Goal: Task Accomplishment & Management: Manage account settings

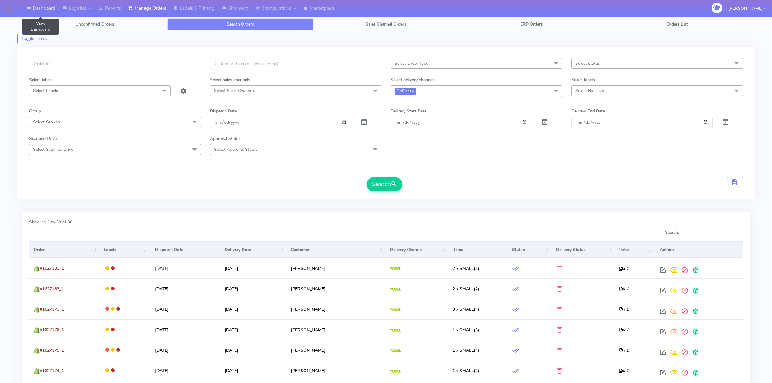
click at [47, 10] on link "Dashboard" at bounding box center [41, 8] width 36 height 17
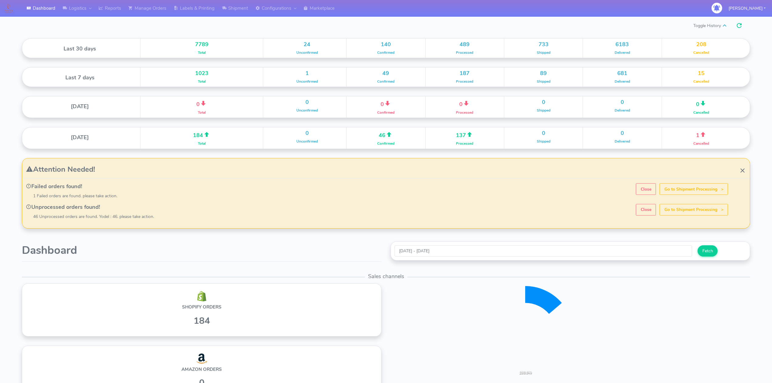
scroll to position [106, 363]
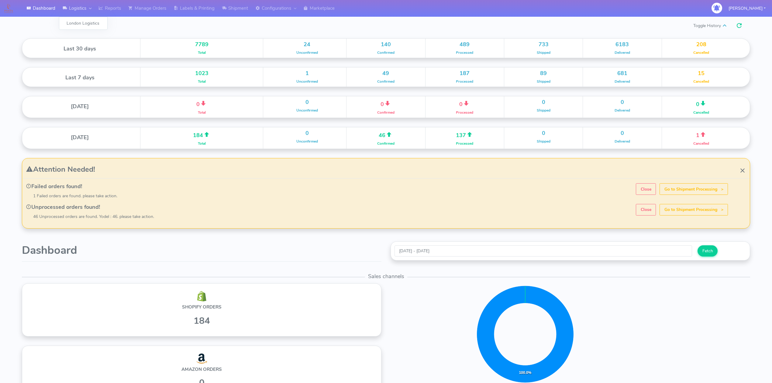
click at [84, 12] on link "Logistics" at bounding box center [77, 8] width 36 height 17
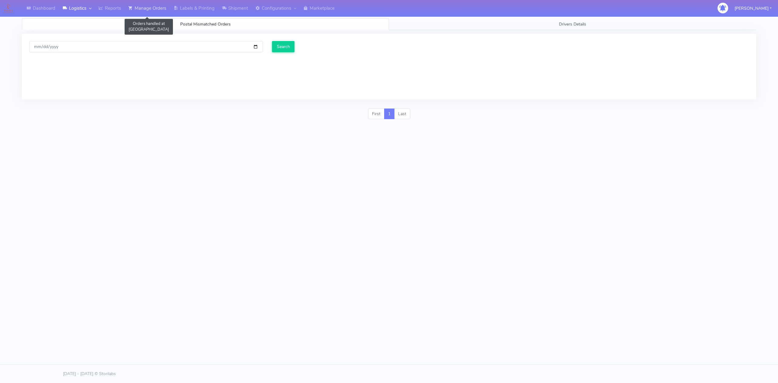
click at [140, 9] on link "Manage Orders" at bounding box center [147, 8] width 45 height 17
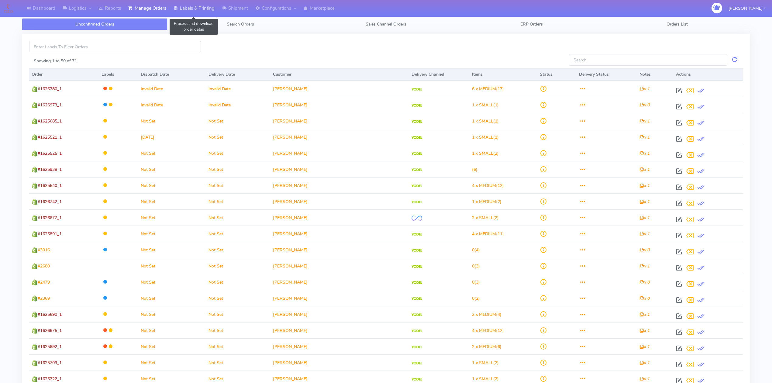
click at [201, 10] on link "Labels & Printing" at bounding box center [194, 8] width 48 height 17
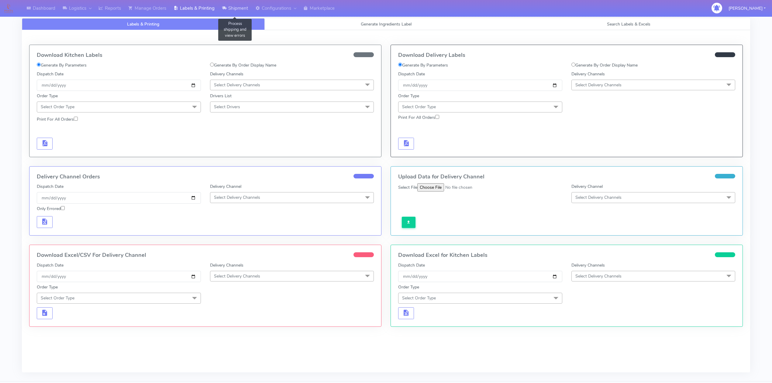
click at [240, 9] on link "Shipment" at bounding box center [234, 8] width 33 height 17
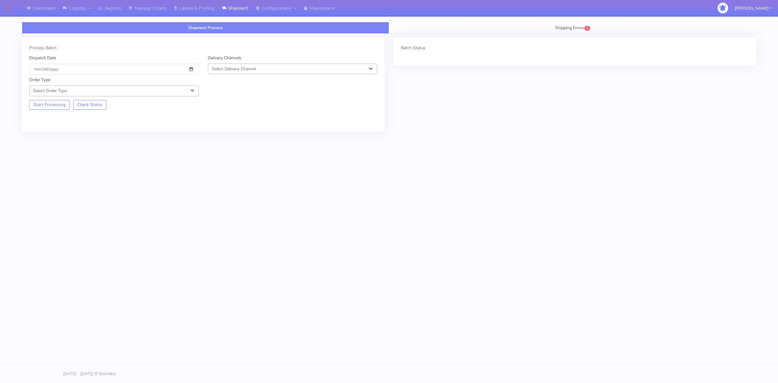
click at [217, 71] on span "Select Delivery Channel" at bounding box center [234, 69] width 44 height 6
click at [227, 137] on div "Yodel" at bounding box center [292, 137] width 163 height 6
click at [196, 94] on span at bounding box center [192, 91] width 12 height 12
click at [60, 122] on div "Meal" at bounding box center [114, 119] width 163 height 6
click at [224, 92] on span "Select Box Size" at bounding box center [226, 91] width 29 height 6
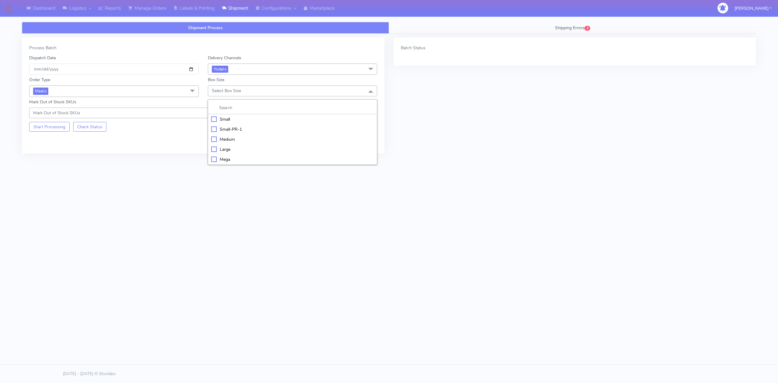
click at [226, 122] on div "Small" at bounding box center [292, 119] width 163 height 6
click at [51, 128] on button "Start Processing" at bounding box center [49, 127] width 40 height 10
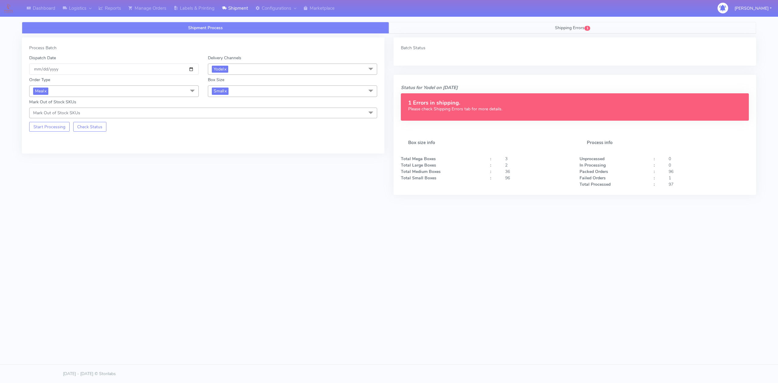
click at [524, 27] on link "Shipping Errors 1" at bounding box center [572, 28] width 367 height 12
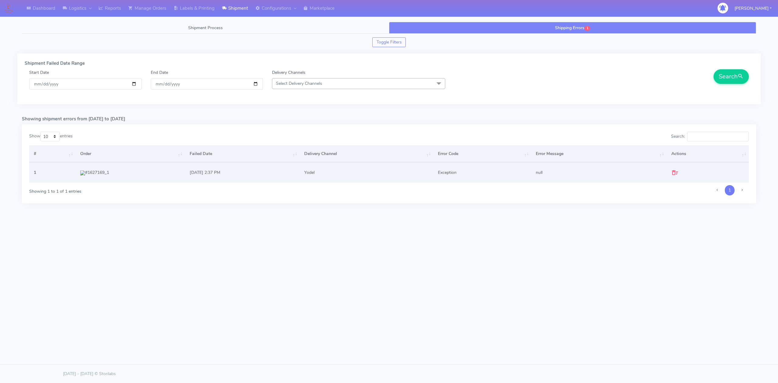
drag, startPoint x: 118, startPoint y: 174, endPoint x: 84, endPoint y: 175, distance: 34.4
click at [84, 175] on td "#1627169_1" at bounding box center [130, 172] width 109 height 20
copy td "#1627169_1"
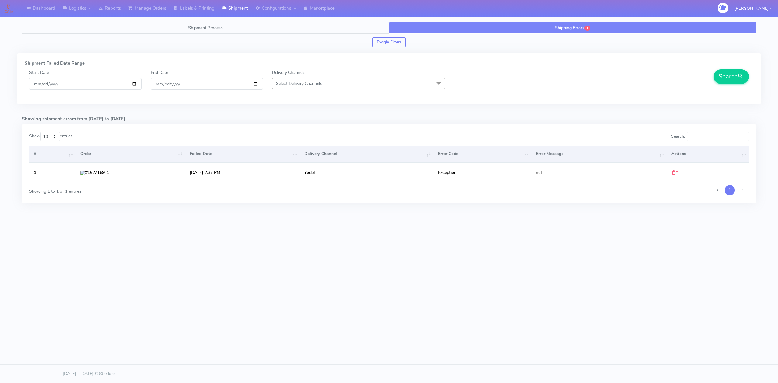
click at [201, 30] on span "Shipment Process" at bounding box center [205, 28] width 35 height 6
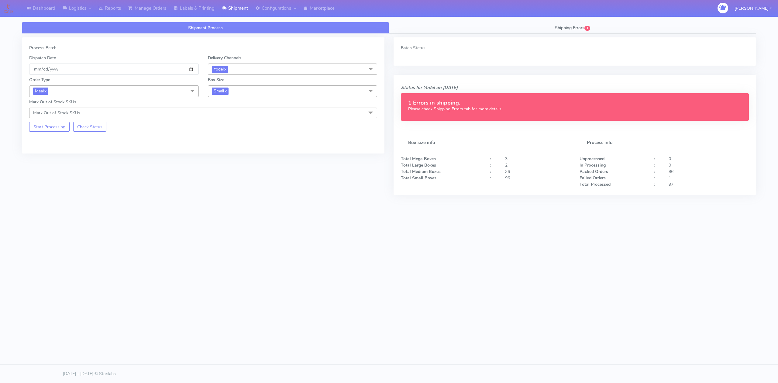
click at [234, 93] on span "Small x" at bounding box center [293, 90] width 170 height 11
click at [230, 143] on div "Medium" at bounding box center [292, 140] width 163 height 6
click at [48, 132] on button "Start Processing" at bounding box center [49, 127] width 40 height 10
click at [192, 10] on link "Labels & Printing" at bounding box center [194, 8] width 48 height 17
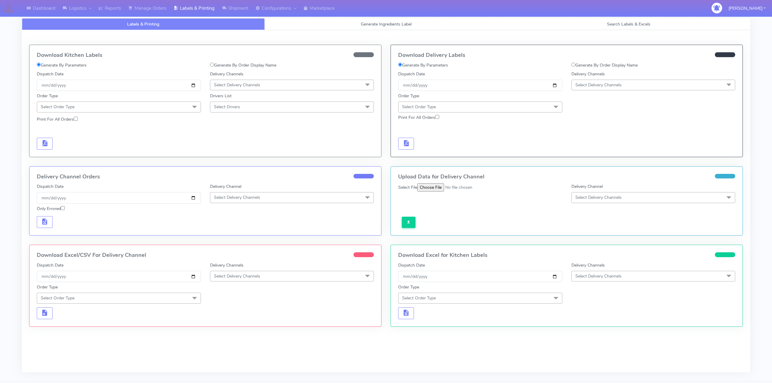
click at [597, 88] on span "Select Delivery Channels" at bounding box center [598, 85] width 46 height 6
click at [591, 153] on div "Yodel" at bounding box center [653, 153] width 157 height 6
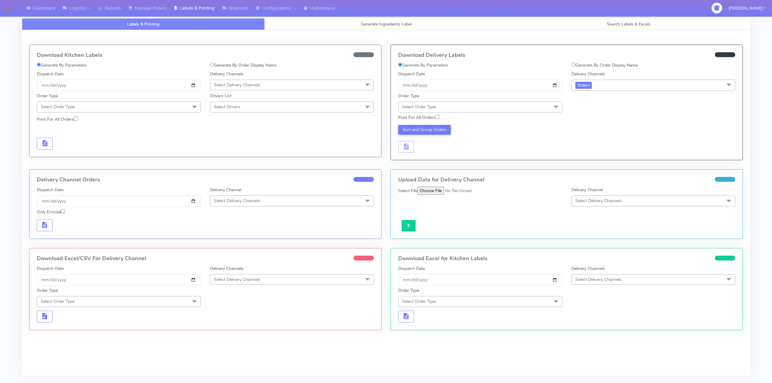
click at [541, 108] on span "Select Order Type" at bounding box center [480, 107] width 164 height 11
click at [413, 137] on div "Meal" at bounding box center [479, 135] width 157 height 6
click at [584, 109] on span "Select Box Size" at bounding box center [589, 107] width 29 height 6
click at [592, 136] on div "Small" at bounding box center [653, 135] width 157 height 6
click at [441, 119] on div "Print For All Orders" at bounding box center [480, 119] width 173 height 9
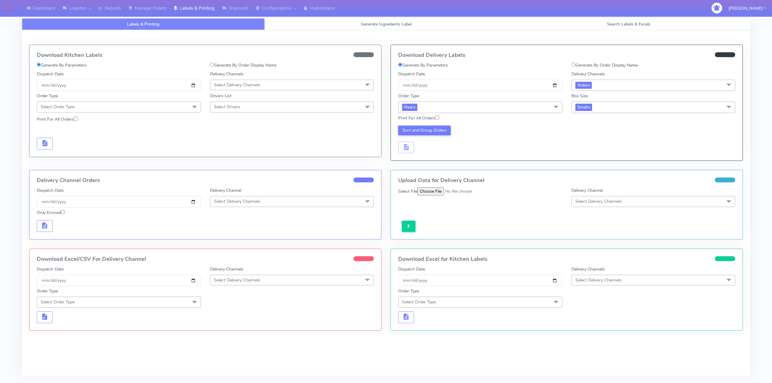
click at [439, 119] on input "Print For All Orders" at bounding box center [437, 117] width 4 height 4
checkbox input "true"
click at [592, 108] on span "Small x" at bounding box center [583, 107] width 17 height 7
click at [593, 145] on div "Small-PR-1" at bounding box center [653, 146] width 157 height 6
click at [602, 108] on link "x" at bounding box center [600, 107] width 3 height 6
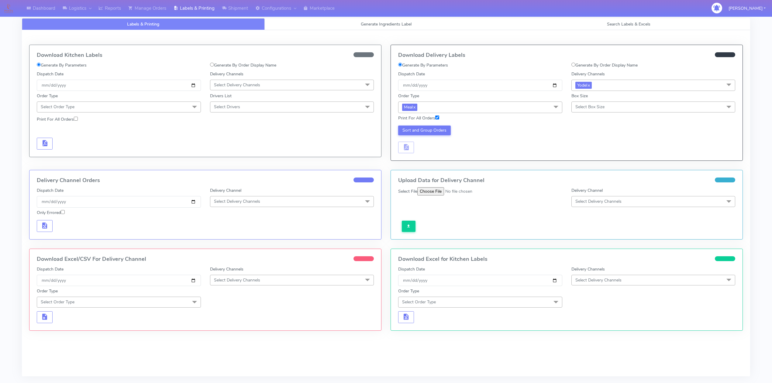
click at [615, 105] on span "Select Box Size" at bounding box center [653, 107] width 164 height 11
click at [599, 154] on div "Medium" at bounding box center [653, 155] width 157 height 6
click at [536, 145] on div "Sort and Group Orders" at bounding box center [480, 140] width 173 height 28
click at [433, 133] on button "Sort and Group Orders" at bounding box center [424, 131] width 53 height 10
click at [408, 151] on span "button" at bounding box center [405, 149] width 7 height 6
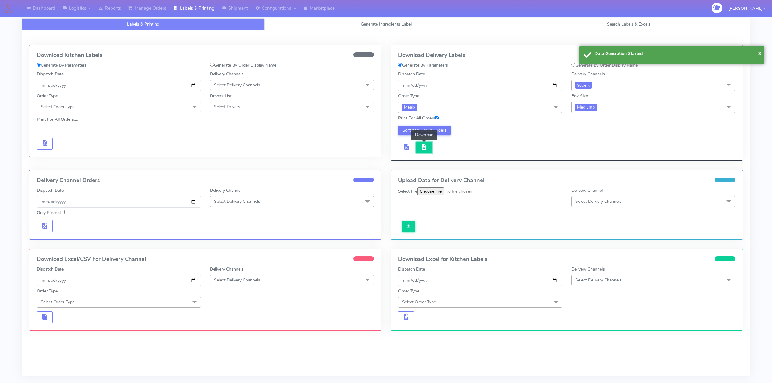
click at [427, 150] on span "button" at bounding box center [423, 149] width 7 height 6
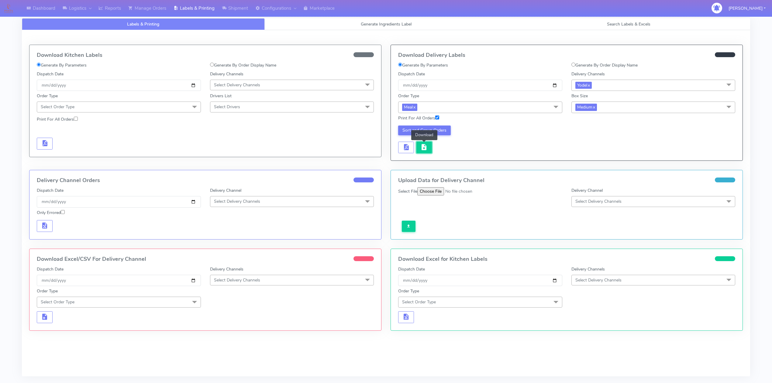
click at [427, 151] on span "button" at bounding box center [423, 149] width 7 height 6
click at [151, 9] on link "Manage Orders" at bounding box center [147, 8] width 45 height 17
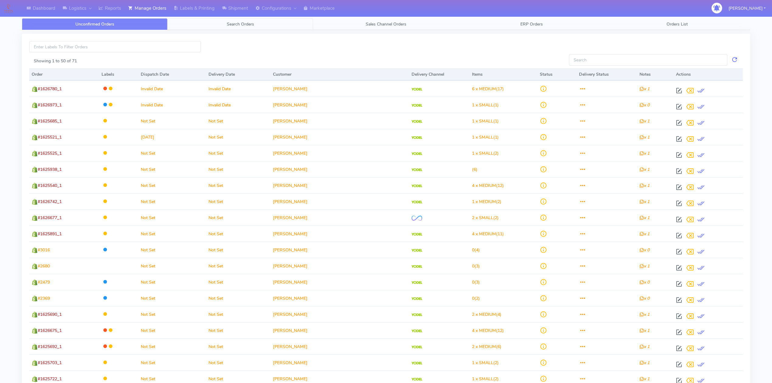
click at [221, 27] on link "Search Orders" at bounding box center [240, 24] width 146 height 12
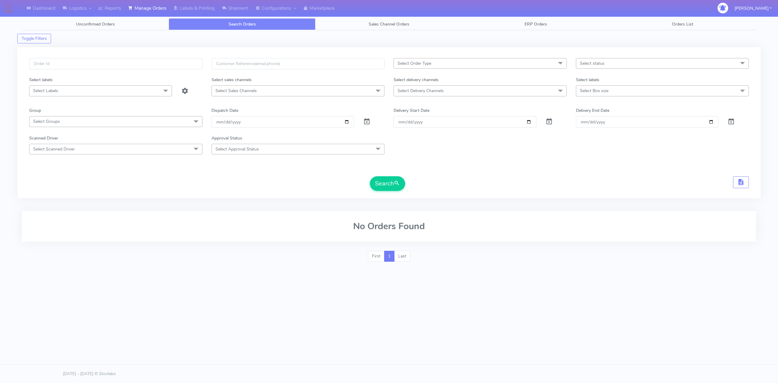
click at [497, 91] on span "Select Delivery Channels" at bounding box center [480, 90] width 173 height 11
click at [412, 169] on li "Yodel" at bounding box center [480, 172] width 173 height 10
checkbox input "true"
click at [583, 66] on span "Select status" at bounding box center [592, 63] width 25 height 6
click at [536, 154] on div "Scanned Driver Select Scanned Driver Select All Test Driver [PERSON_NAME] Abdul…" at bounding box center [389, 144] width 729 height 19
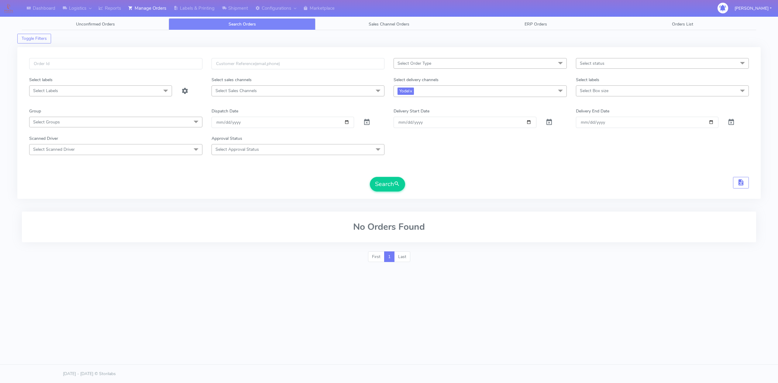
click at [605, 92] on span "Select Box size" at bounding box center [594, 91] width 29 height 6
click at [425, 143] on div "Scanned Driver Select Scanned Driver Select All Test Driver [PERSON_NAME] Abdul…" at bounding box center [389, 144] width 729 height 19
click at [389, 183] on button "Search" at bounding box center [387, 184] width 35 height 15
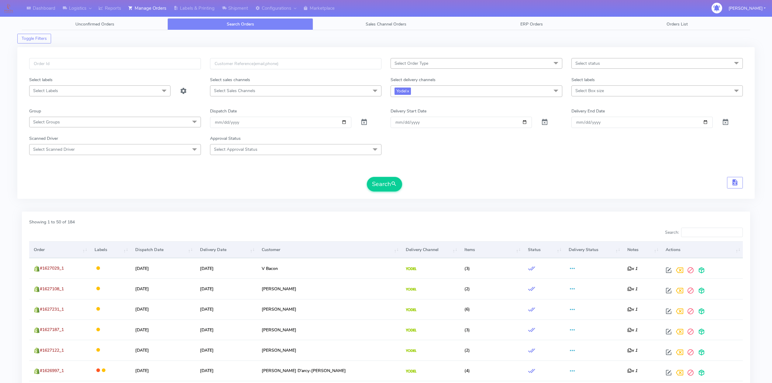
click at [602, 68] on span "Select status" at bounding box center [657, 63] width 172 height 11
click at [600, 105] on div "Not Confirmed" at bounding box center [657, 104] width 165 height 6
checkbox input "true"
click at [389, 179] on button "Search" at bounding box center [384, 184] width 35 height 15
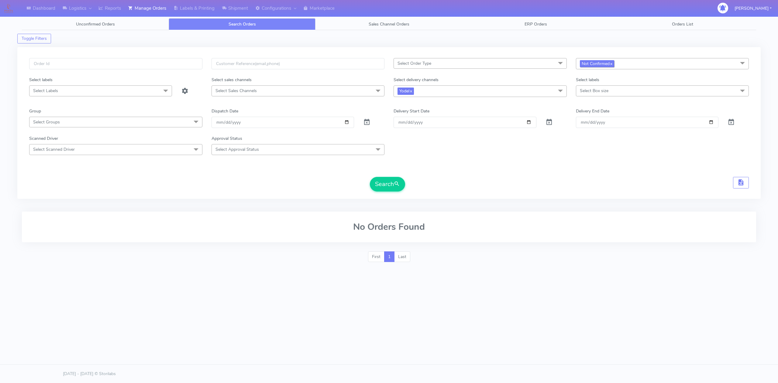
click at [609, 60] on span "Not Confirmed x" at bounding box center [597, 63] width 34 height 7
click at [595, 118] on div "Confirmed" at bounding box center [662, 115] width 167 height 6
checkbox input "true"
click at [612, 65] on link "x" at bounding box center [611, 63] width 3 height 6
click at [398, 182] on span "submit" at bounding box center [397, 184] width 6 height 8
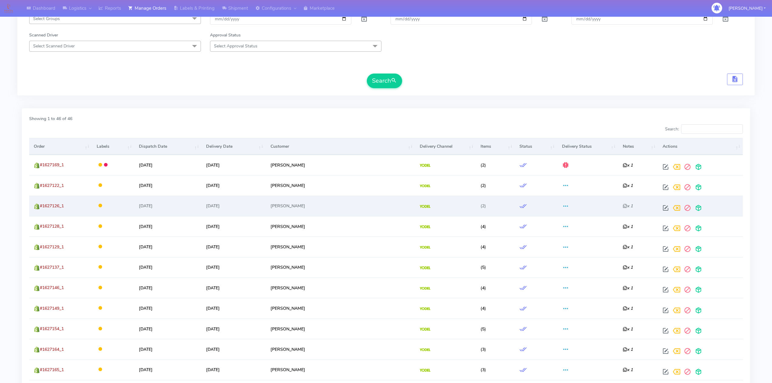
scroll to position [122, 0]
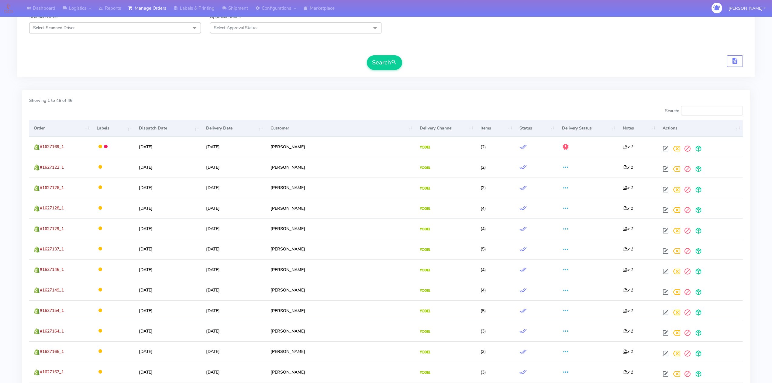
click at [546, 69] on div "Search" at bounding box center [386, 62] width 714 height 15
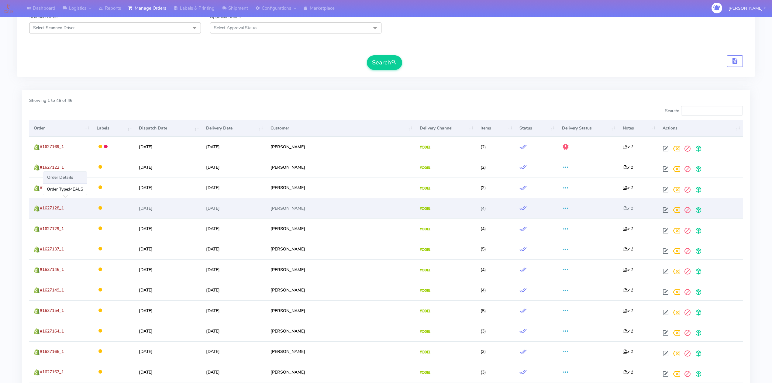
drag, startPoint x: 66, startPoint y: 213, endPoint x: 40, endPoint y: 213, distance: 25.8
click at [40, 213] on td "#1627128_1" at bounding box center [60, 208] width 63 height 20
copy span "#1627128_1"
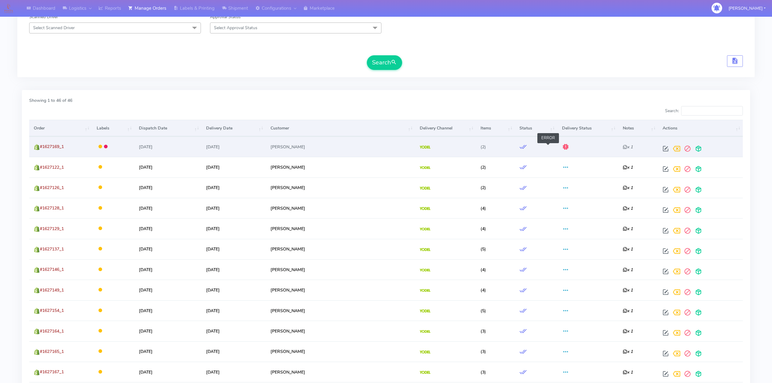
click at [562, 148] on span at bounding box center [565, 148] width 7 height 6
click at [660, 151] on span at bounding box center [665, 150] width 11 height 6
select select "5"
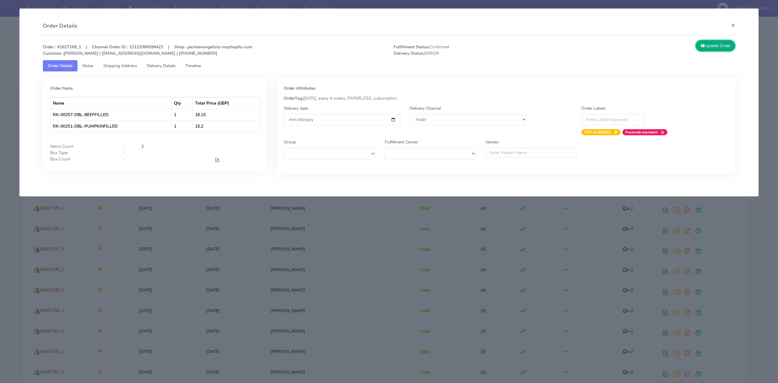
click at [726, 50] on button "Update Order" at bounding box center [716, 45] width 40 height 11
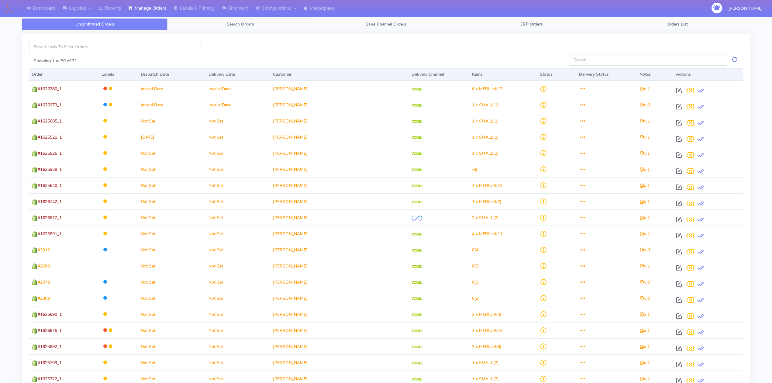
click at [243, 27] on link "Search Orders" at bounding box center [240, 24] width 146 height 12
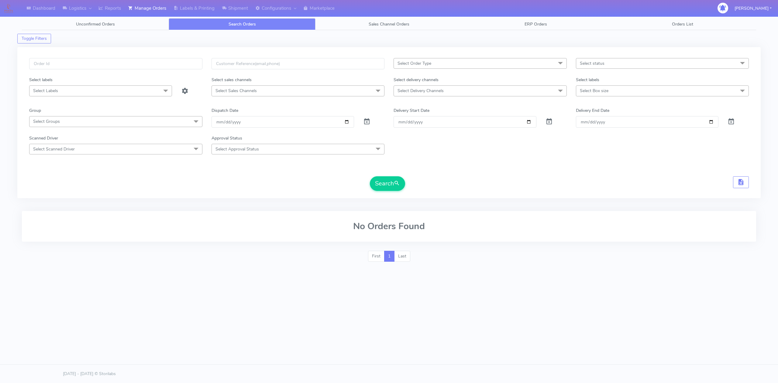
click at [506, 95] on span "Select Delivery Channels" at bounding box center [480, 90] width 173 height 11
click at [406, 171] on div "Yodel" at bounding box center [480, 172] width 167 height 6
checkbox input "true"
click at [607, 65] on span "Select status" at bounding box center [662, 63] width 173 height 11
click at [601, 114] on div "Confirmed" at bounding box center [662, 114] width 167 height 6
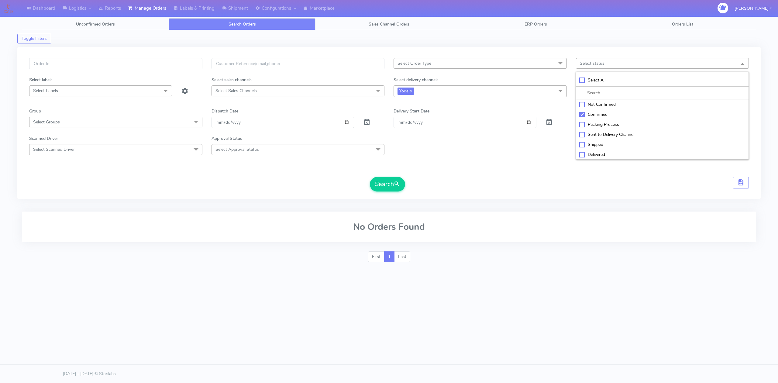
checkbox input "true"
drag, startPoint x: 516, startPoint y: 155, endPoint x: 522, endPoint y: 152, distance: 6.4
click at [516, 155] on div "Scanned Driver Select Scanned Driver Select All Test Driver [PERSON_NAME] Abdul…" at bounding box center [389, 144] width 729 height 19
click at [390, 184] on button "Search" at bounding box center [387, 184] width 35 height 15
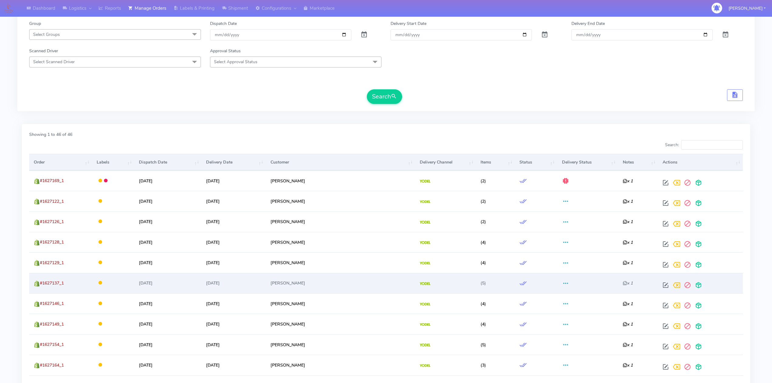
scroll to position [65, 0]
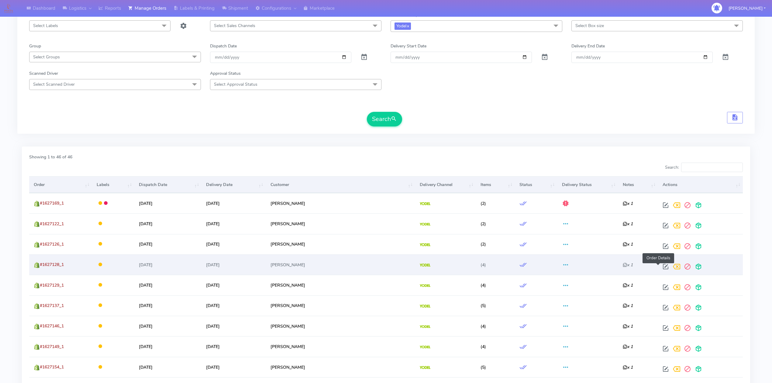
click at [660, 271] on span at bounding box center [665, 268] width 11 height 6
select select "5"
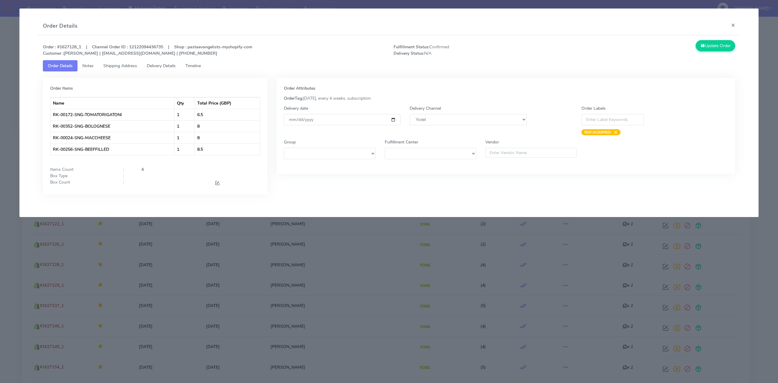
click at [201, 68] on span "Timeline" at bounding box center [193, 66] width 16 height 6
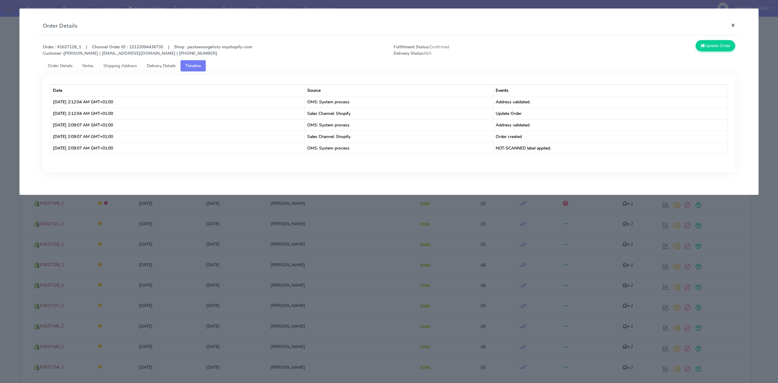
click at [737, 27] on button "×" at bounding box center [733, 25] width 14 height 16
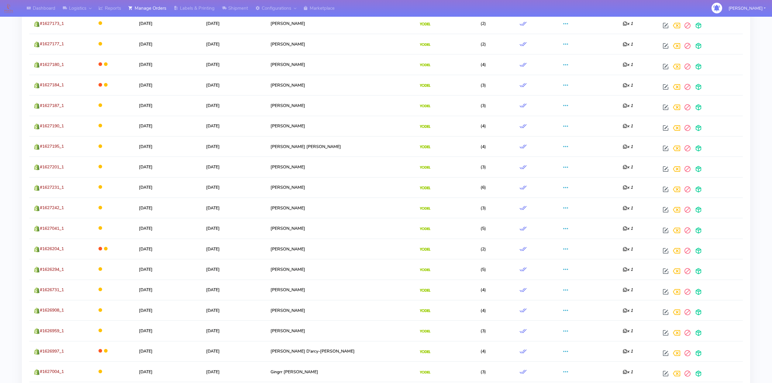
scroll to position [714, 0]
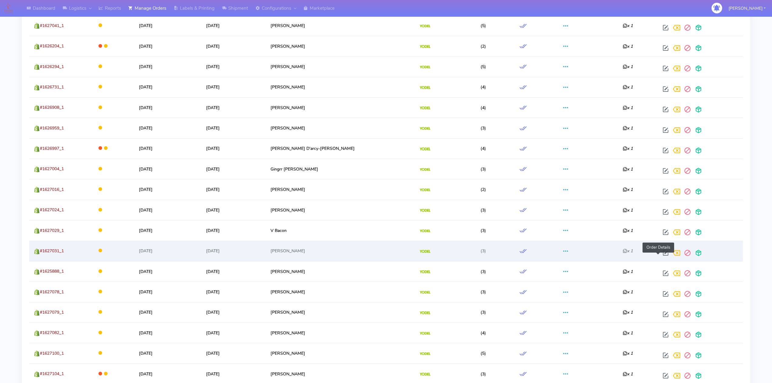
click at [660, 255] on span at bounding box center [665, 254] width 11 height 6
select select "5"
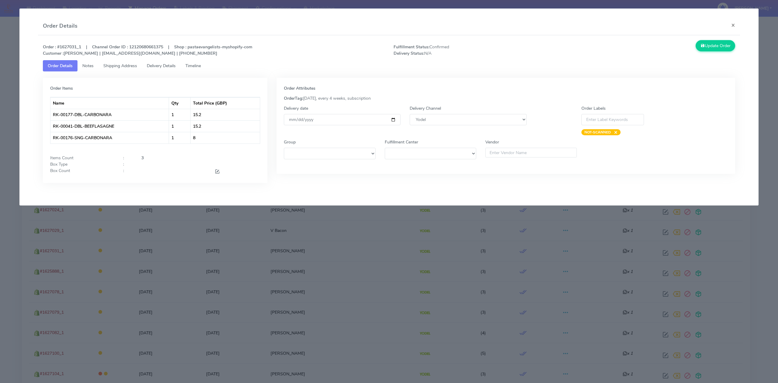
click at [198, 65] on span "Timeline" at bounding box center [193, 66] width 16 height 6
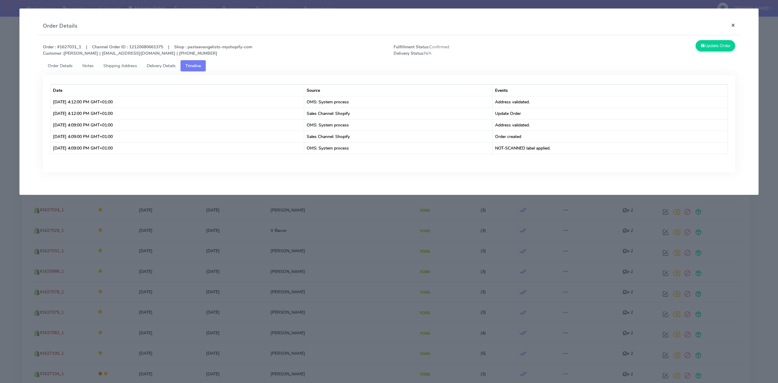
click at [733, 27] on button "×" at bounding box center [733, 25] width 14 height 16
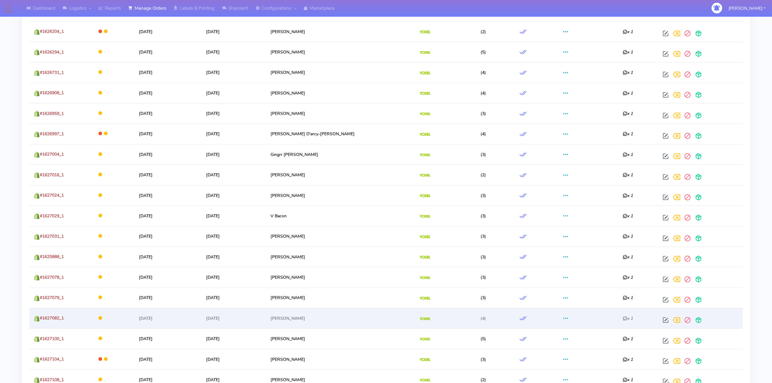
scroll to position [876, 0]
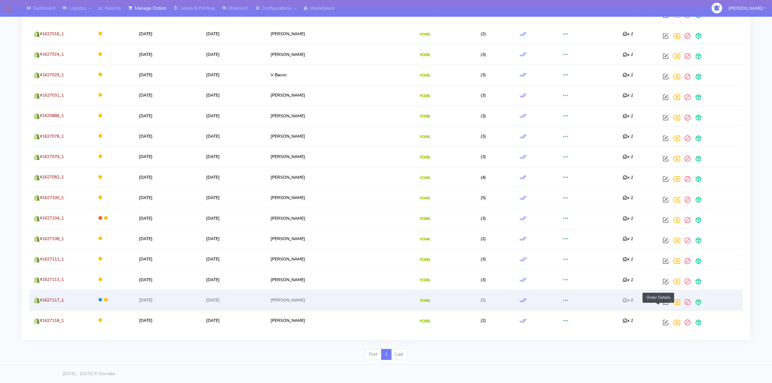
click at [660, 301] on span at bounding box center [665, 304] width 11 height 6
select select "5"
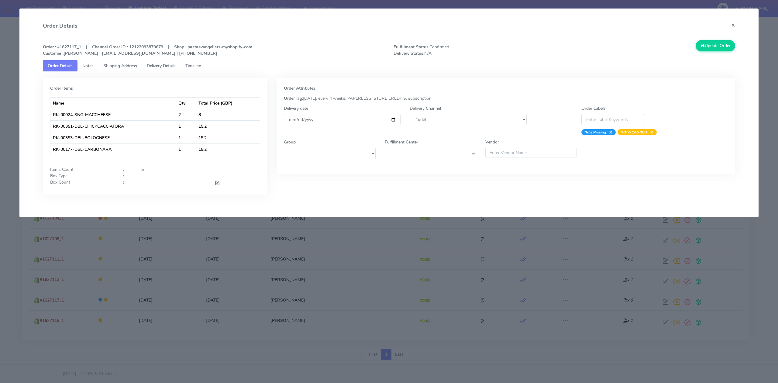
click at [198, 69] on link "Timeline" at bounding box center [193, 65] width 25 height 11
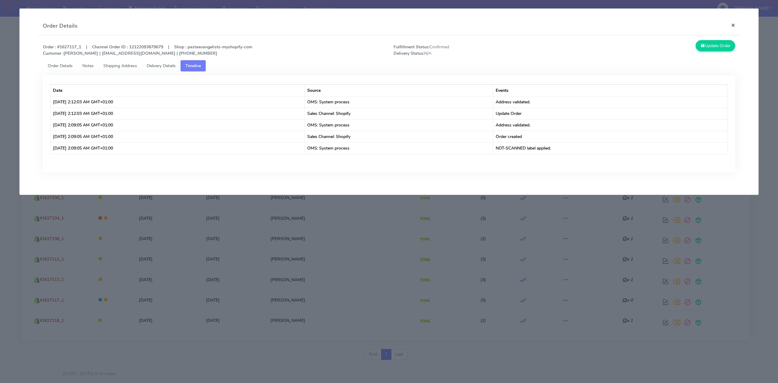
click at [734, 25] on button "×" at bounding box center [733, 25] width 14 height 16
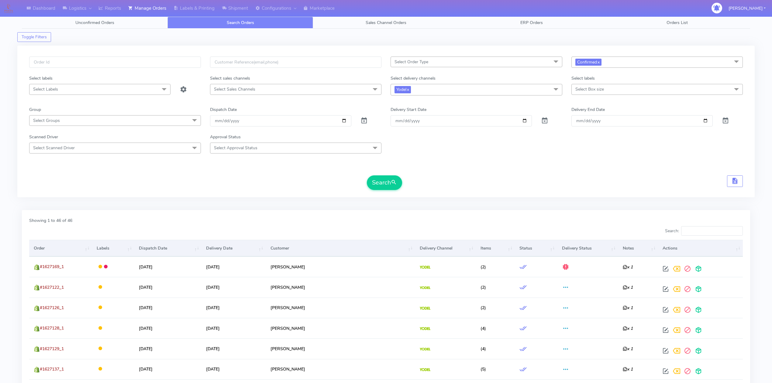
scroll to position [0, 0]
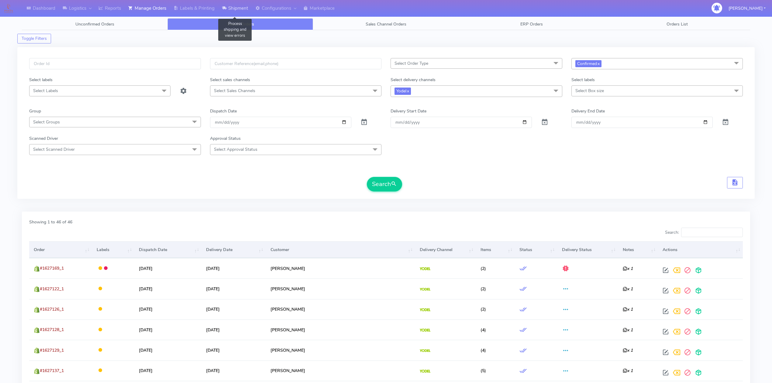
click at [229, 5] on link "Shipment" at bounding box center [234, 8] width 33 height 17
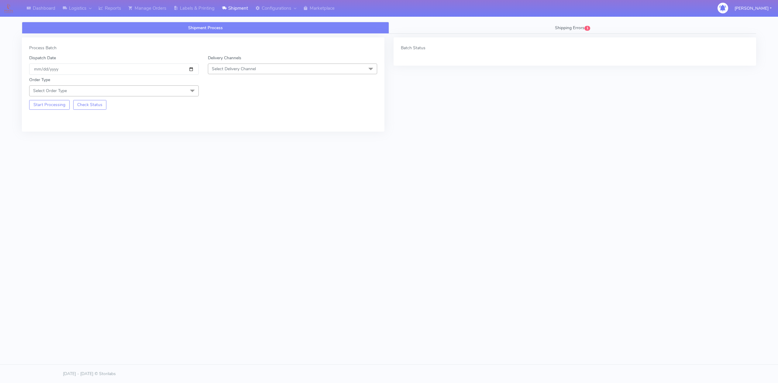
click at [225, 64] on span "Select Delivery Channel" at bounding box center [293, 69] width 170 height 11
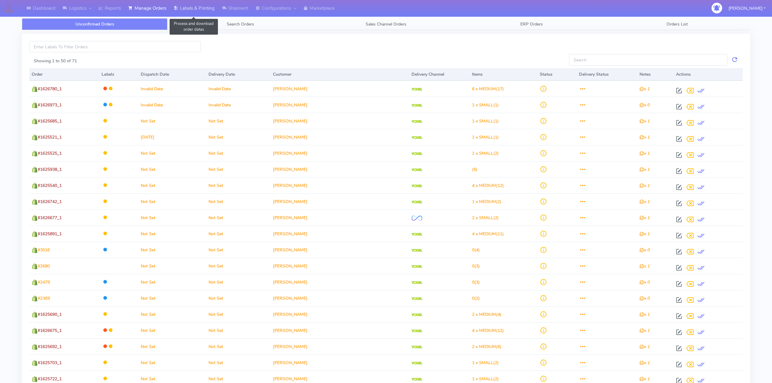
click at [205, 12] on link "Labels & Printing" at bounding box center [194, 8] width 48 height 17
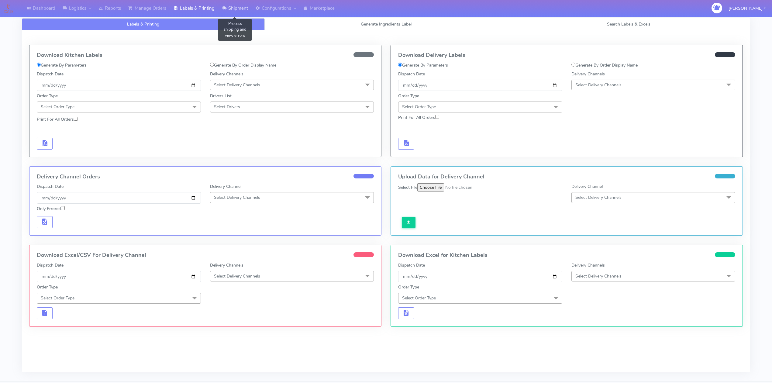
click at [236, 8] on link "Shipment" at bounding box center [234, 8] width 33 height 17
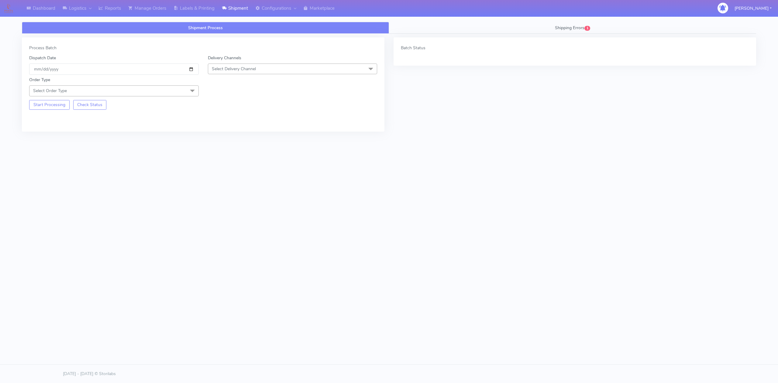
click at [227, 72] on span "Select Delivery Channel" at bounding box center [293, 69] width 170 height 11
click at [151, 12] on link "Manage Orders" at bounding box center [147, 8] width 45 height 17
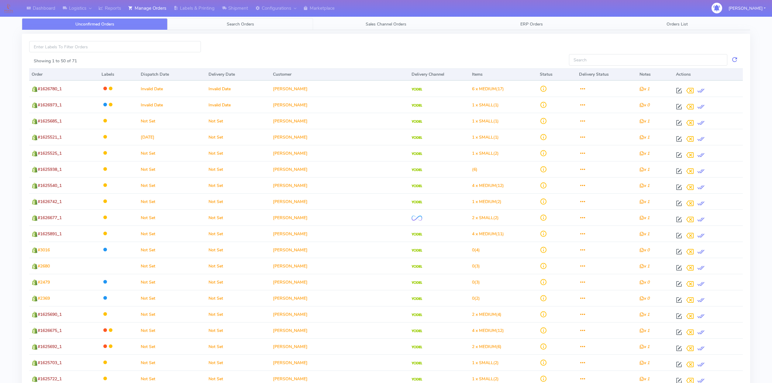
click at [195, 27] on link "Search Orders" at bounding box center [240, 24] width 146 height 12
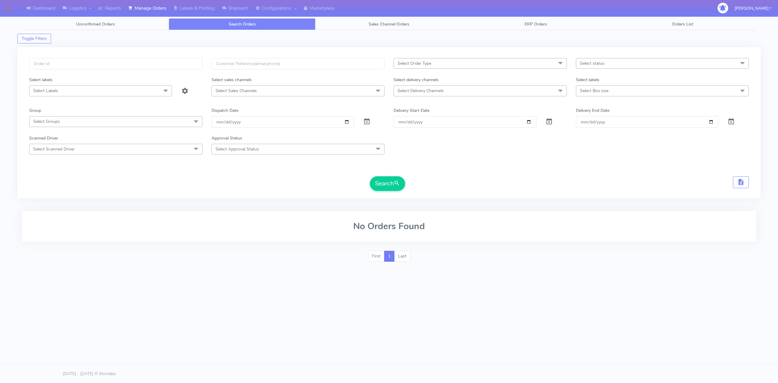
click at [605, 66] on span "Select status" at bounding box center [662, 63] width 173 height 11
click at [600, 117] on div "Confirmed" at bounding box center [662, 114] width 167 height 6
checkbox input "true"
click at [527, 94] on span "Select Delivery Channels" at bounding box center [480, 90] width 173 height 11
click at [410, 171] on div "Yodel" at bounding box center [480, 172] width 167 height 6
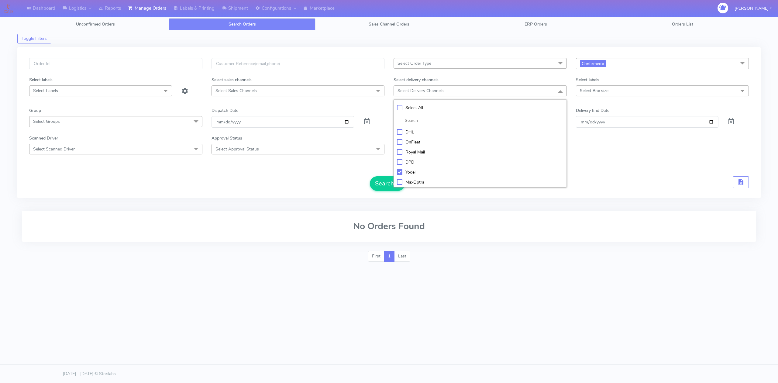
checkbox input "true"
click at [349, 183] on div "Search" at bounding box center [389, 184] width 720 height 15
click at [389, 185] on button "Search" at bounding box center [387, 184] width 35 height 15
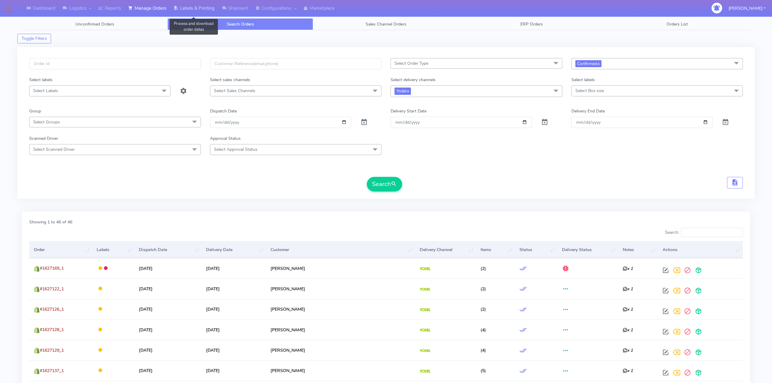
click at [200, 5] on link "Labels & Printing" at bounding box center [194, 8] width 48 height 17
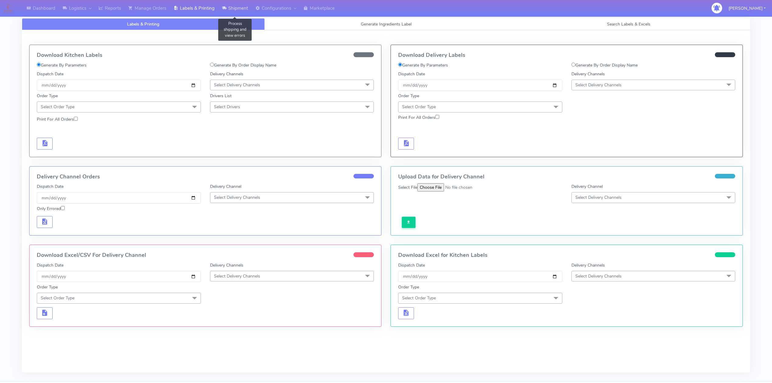
click at [231, 7] on link "Shipment" at bounding box center [234, 8] width 33 height 17
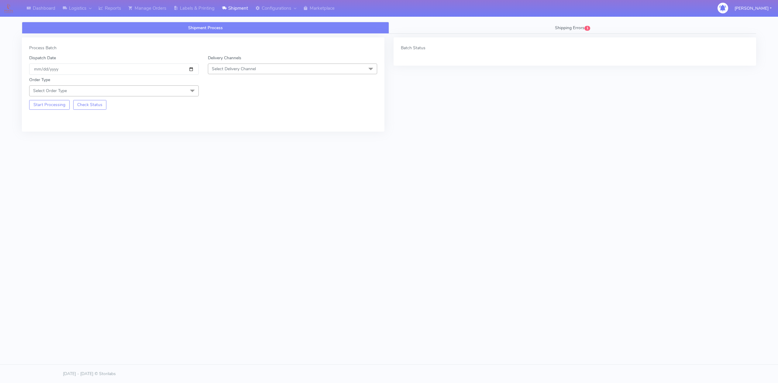
click at [222, 69] on span "Select Delivery Channel" at bounding box center [234, 69] width 44 height 6
click at [228, 106] on div "OnFleet" at bounding box center [292, 107] width 163 height 6
click at [187, 92] on span at bounding box center [192, 91] width 12 height 12
click at [54, 118] on div "Meal" at bounding box center [114, 119] width 163 height 6
click at [239, 93] on span "Select Box Size" at bounding box center [226, 91] width 29 height 6
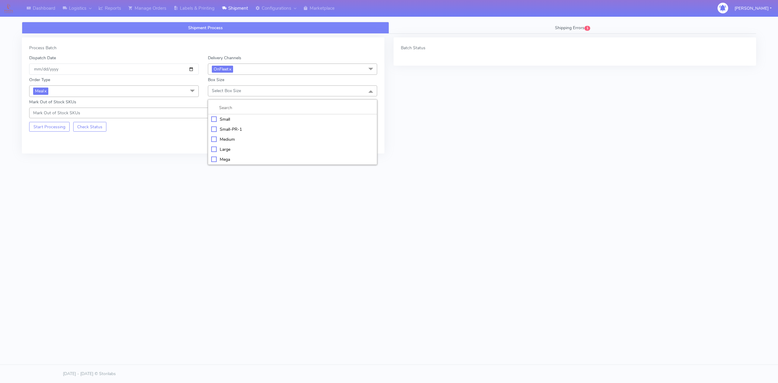
click at [233, 121] on div "Small" at bounding box center [292, 119] width 163 height 6
click at [44, 125] on button "Start Processing" at bounding box center [49, 127] width 40 height 10
click at [247, 72] on span "OnFleet x" at bounding box center [293, 69] width 170 height 11
click at [222, 135] on li "Yodel" at bounding box center [292, 138] width 169 height 10
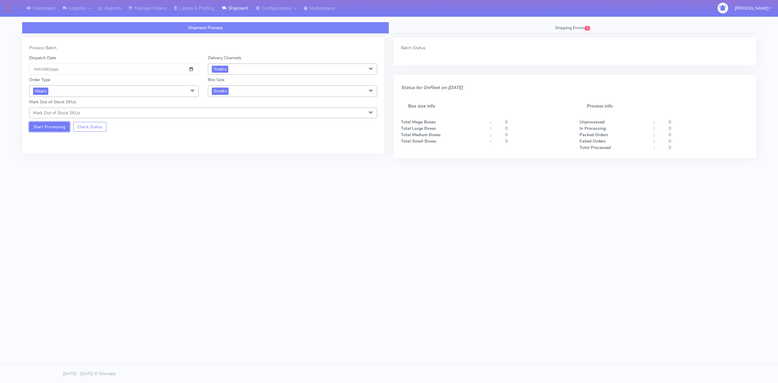
click at [51, 127] on button "Start Processing" at bounding box center [49, 127] width 40 height 10
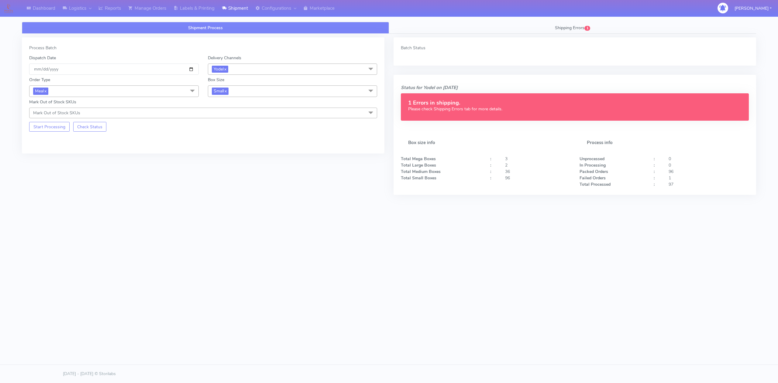
click at [475, 111] on p "Please check Shipping Errors tab for more details." at bounding box center [574, 109] width 333 height 6
drag, startPoint x: 484, startPoint y: 109, endPoint x: 496, endPoint y: 109, distance: 12.5
click at [496, 109] on p "Please check Shipping Errors tab for more details." at bounding box center [574, 109] width 333 height 6
click at [83, 128] on button "Check Status" at bounding box center [89, 127] width 33 height 10
click at [56, 129] on button "Start Processing" at bounding box center [49, 127] width 40 height 10
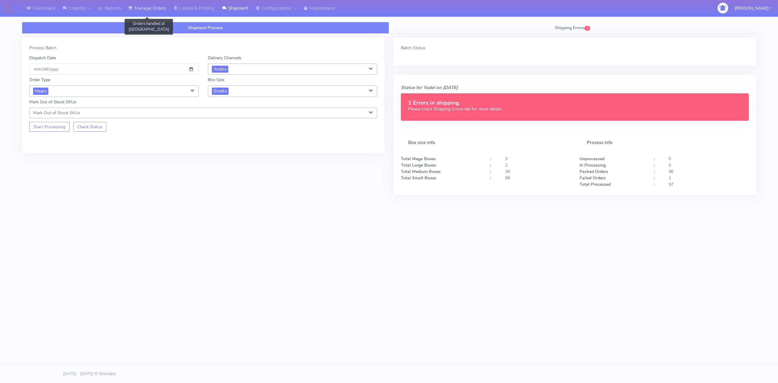
click at [153, 9] on link "Manage Orders" at bounding box center [147, 8] width 45 height 17
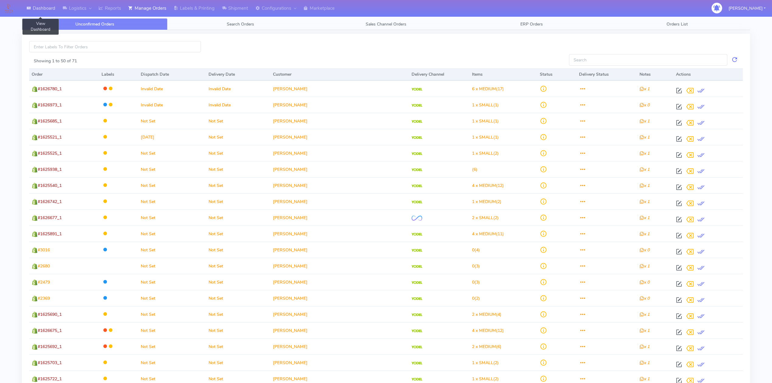
click at [42, 9] on link "Dashboard" at bounding box center [41, 8] width 36 height 17
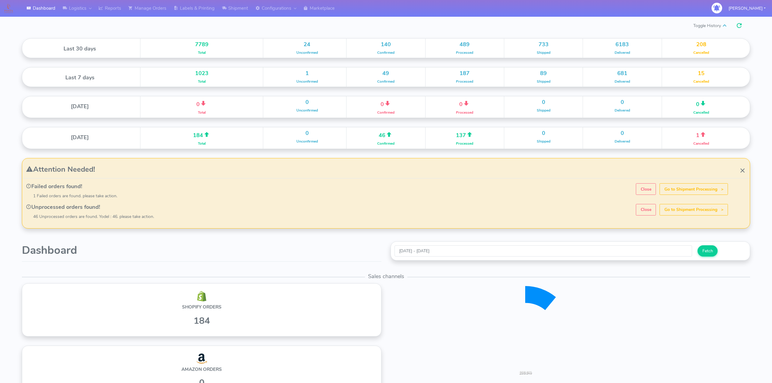
scroll to position [106, 363]
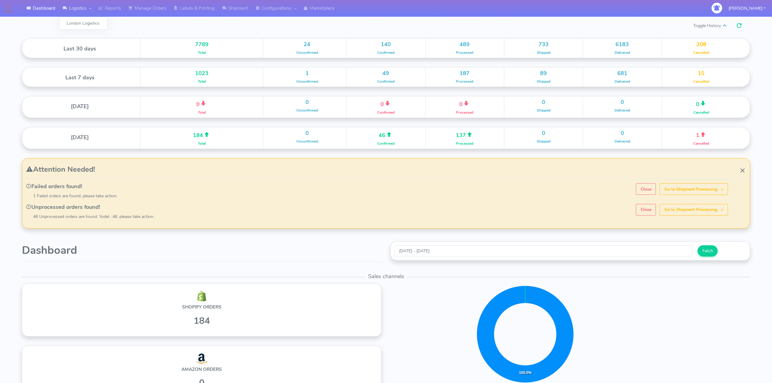
click at [72, 9] on link "Logistics" at bounding box center [77, 8] width 36 height 17
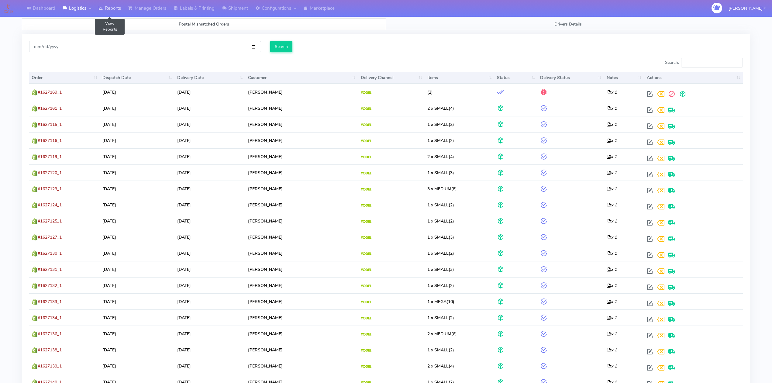
click at [107, 11] on link "Reports" at bounding box center [110, 8] width 30 height 17
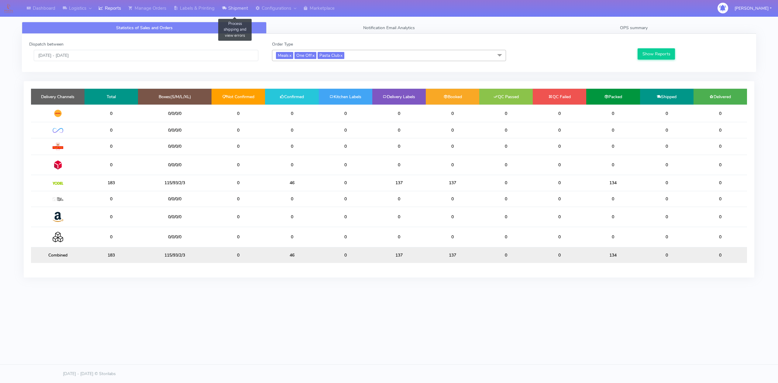
click at [242, 11] on link "Shipment" at bounding box center [234, 8] width 33 height 17
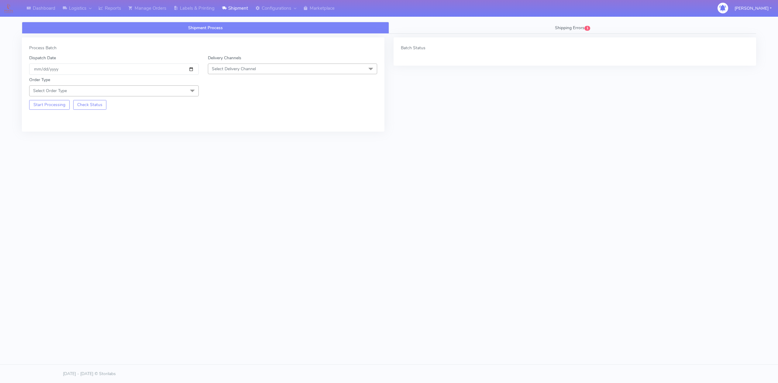
click at [227, 72] on span "Select Delivery Channel" at bounding box center [234, 69] width 44 height 6
click at [233, 106] on div "OnFleet" at bounding box center [292, 107] width 163 height 6
checkbox input "true"
click at [233, 73] on span "OnFleet x" at bounding box center [222, 69] width 21 height 7
click at [230, 139] on div "Yodel" at bounding box center [292, 138] width 163 height 6
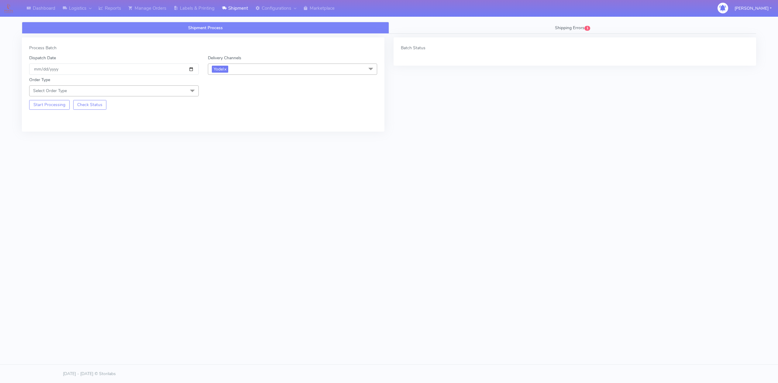
click at [182, 94] on span "Select Order Type" at bounding box center [114, 90] width 170 height 11
click at [52, 121] on div "Meal" at bounding box center [114, 119] width 163 height 6
click at [238, 89] on span "Select Box Size" at bounding box center [226, 91] width 29 height 6
click at [229, 122] on div "Small" at bounding box center [292, 119] width 163 height 6
click at [54, 130] on button "Start Processing" at bounding box center [49, 127] width 40 height 10
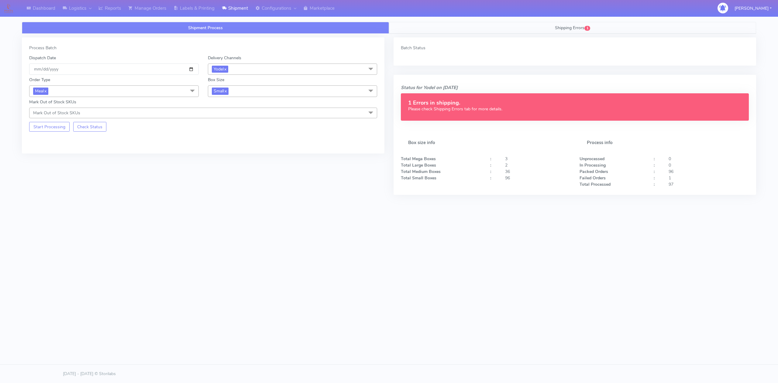
click at [592, 30] on link "Shipping Errors 1" at bounding box center [572, 28] width 367 height 12
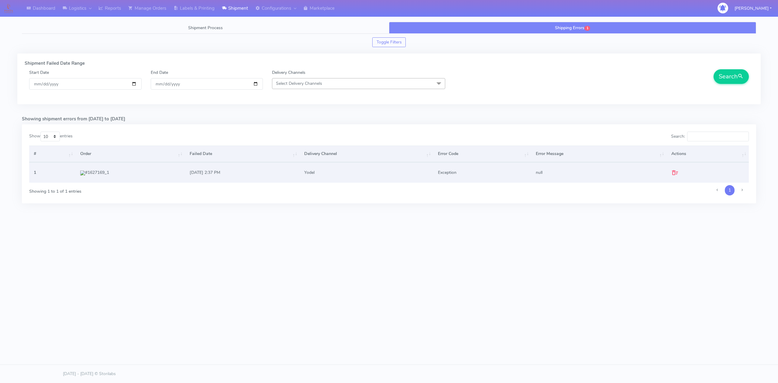
drag, startPoint x: 111, startPoint y: 174, endPoint x: 84, endPoint y: 174, distance: 27.0
click at [84, 174] on td "#1627169_1" at bounding box center [130, 172] width 109 height 20
copy td "#1627169_1"
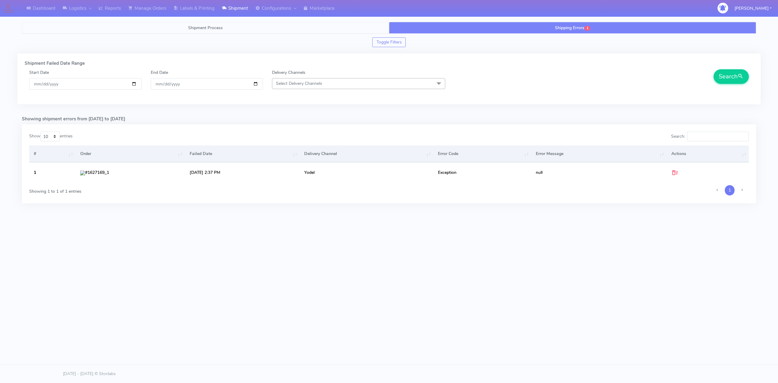
click at [258, 28] on link "Shipment Process" at bounding box center [205, 28] width 367 height 12
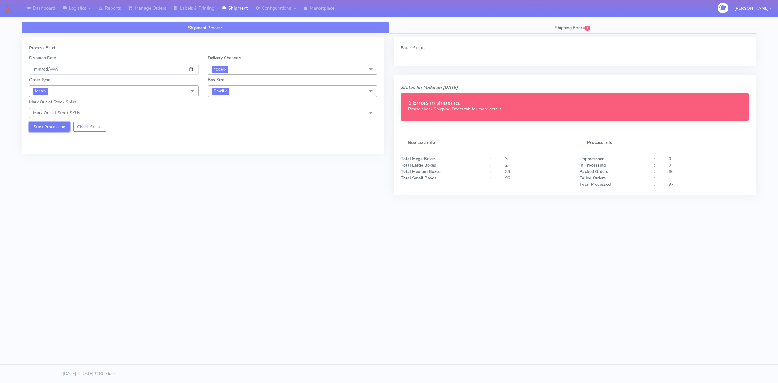
click at [55, 125] on button "Start Processing" at bounding box center [49, 127] width 40 height 10
click at [46, 128] on button "Start Processing" at bounding box center [49, 127] width 40 height 10
click at [60, 129] on button "Start Processing" at bounding box center [49, 127] width 40 height 10
click at [55, 131] on button "Start Processing" at bounding box center [49, 127] width 40 height 10
click at [152, 12] on link "Manage Orders" at bounding box center [147, 8] width 45 height 17
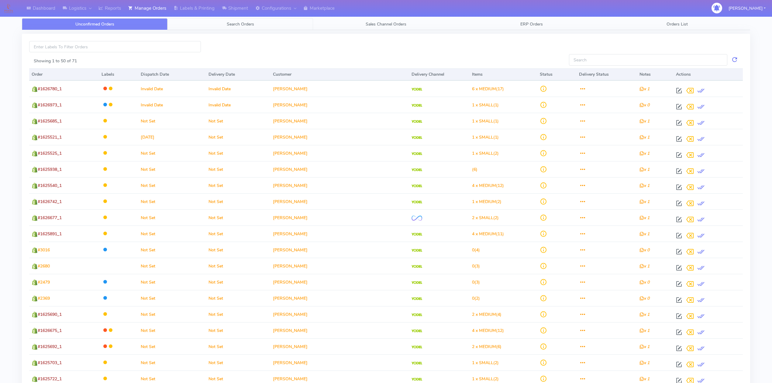
click at [251, 22] on span "Search Orders" at bounding box center [240, 24] width 27 height 6
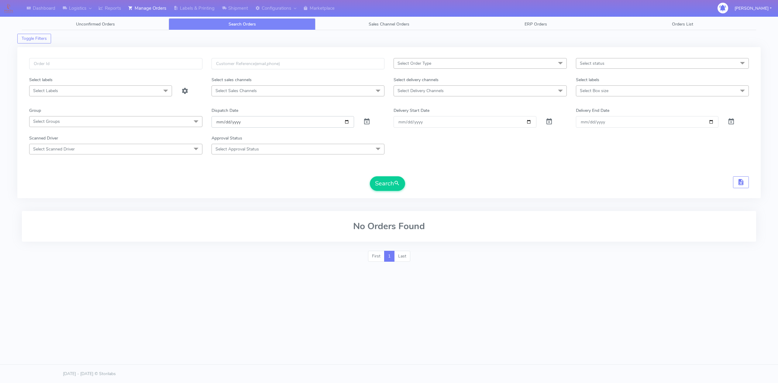
click at [349, 121] on input "[DATE]" at bounding box center [283, 121] width 143 height 11
click at [436, 160] on form "Select Order Type Select All MEALS ATAVI One Off Pasta Club Gift Kit Event Unkn…" at bounding box center [389, 124] width 720 height 133
click at [465, 90] on span "Select Delivery Channels" at bounding box center [480, 90] width 173 height 11
click at [408, 170] on div "Yodel" at bounding box center [480, 172] width 167 height 6
checkbox input "true"
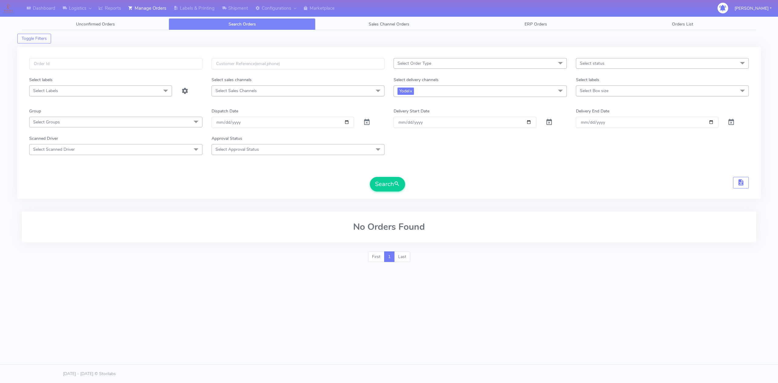
click at [598, 64] on span "Select status" at bounding box center [592, 63] width 25 height 6
click at [597, 114] on div "Confirmed" at bounding box center [662, 114] width 167 height 6
checkbox input "true"
click at [379, 179] on button "Search" at bounding box center [387, 184] width 35 height 15
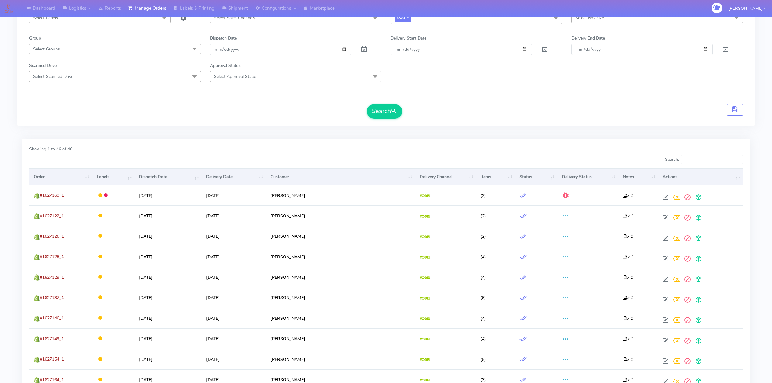
scroll to position [81, 0]
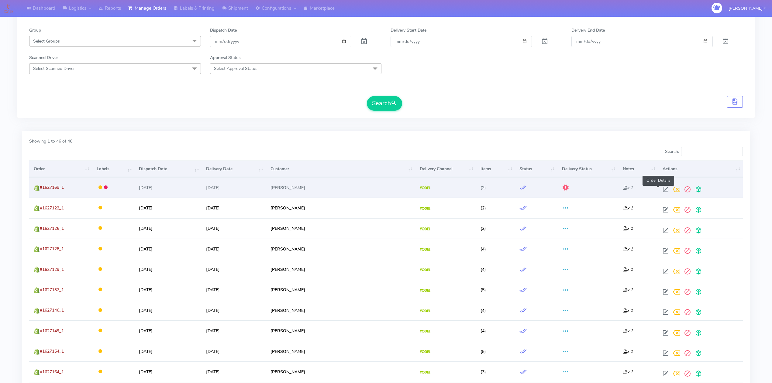
click at [660, 191] on span at bounding box center [665, 191] width 11 height 6
select select "5"
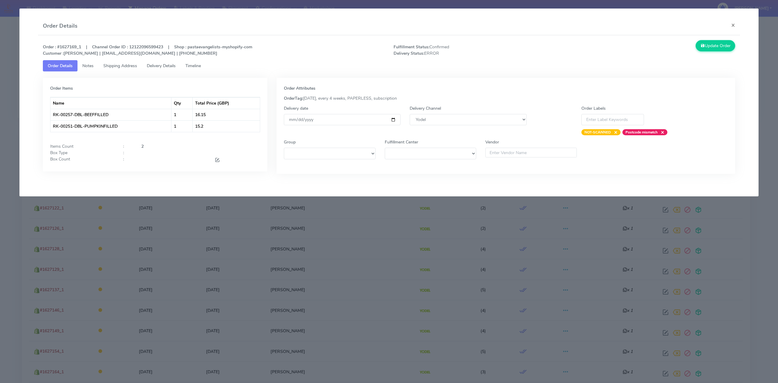
click at [166, 67] on span "Delivery Details" at bounding box center [161, 66] width 29 height 6
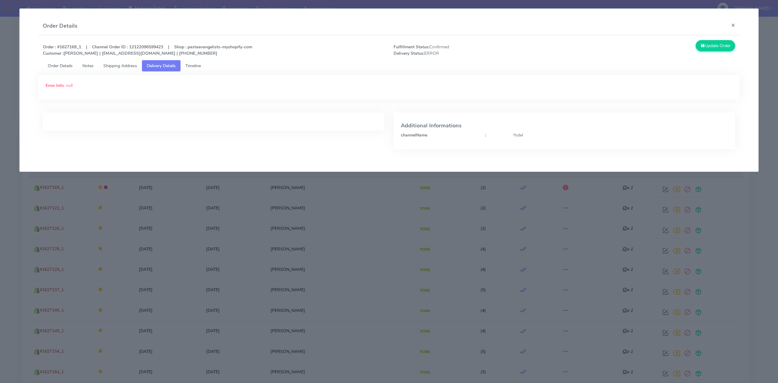
click at [131, 66] on span "Shipping Address" at bounding box center [120, 66] width 34 height 6
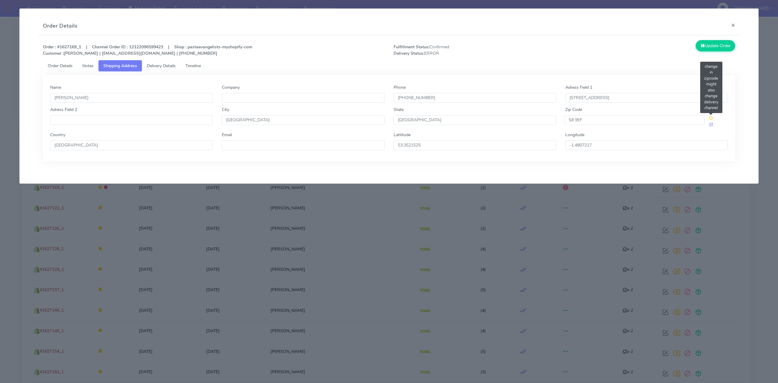
click at [710, 118] on span at bounding box center [711, 118] width 4 height 6
click at [711, 123] on span at bounding box center [711, 125] width 4 height 6
click at [736, 21] on button "×" at bounding box center [733, 25] width 14 height 16
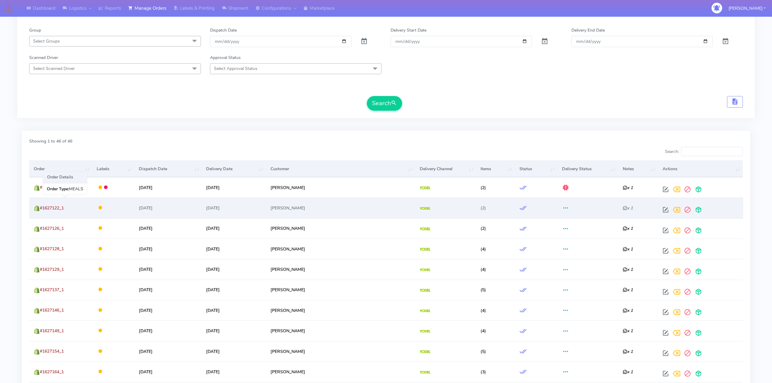
drag, startPoint x: 71, startPoint y: 207, endPoint x: 41, endPoint y: 210, distance: 30.5
click at [41, 210] on td "#1627122_1" at bounding box center [60, 208] width 63 height 20
copy span "#1627122_1"
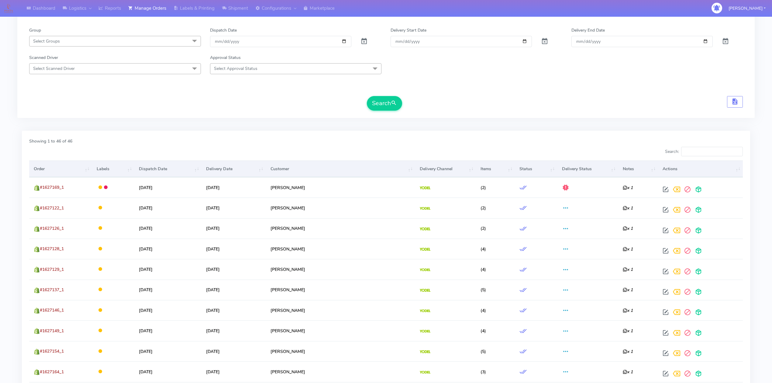
click at [182, 106] on div "Search" at bounding box center [386, 103] width 714 height 15
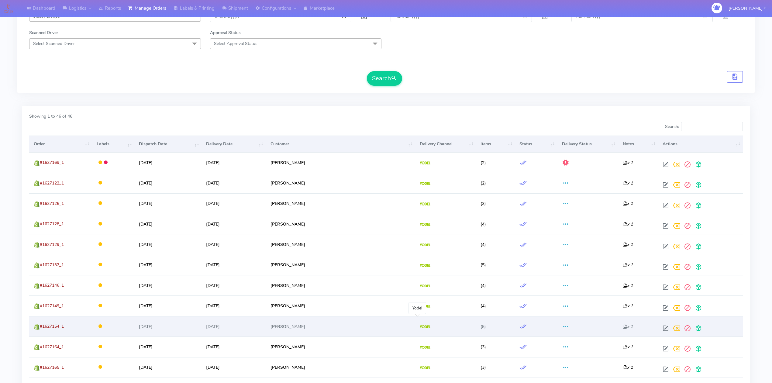
scroll to position [65, 0]
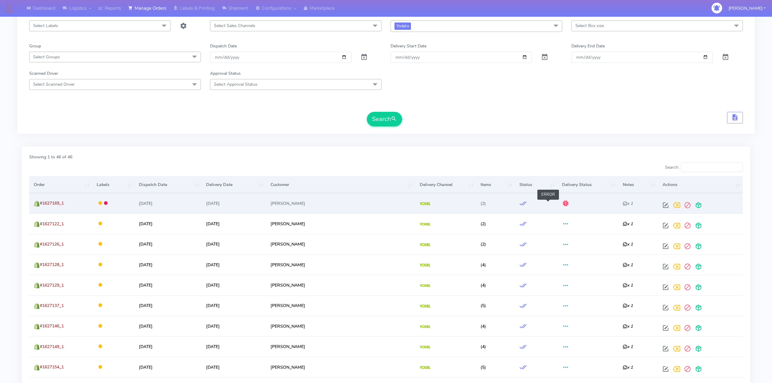
click at [562, 204] on span at bounding box center [565, 205] width 7 height 6
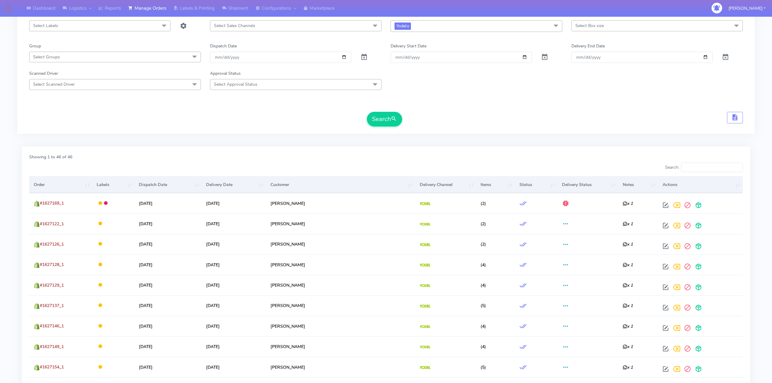
click at [557, 188] on th "Delivery Status" at bounding box center [587, 184] width 61 height 16
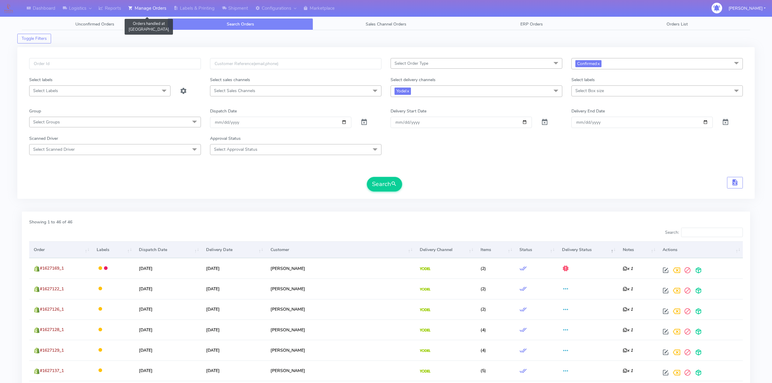
click at [137, 5] on link "Manage Orders" at bounding box center [147, 8] width 45 height 17
click at [79, 14] on link "Logistics" at bounding box center [77, 8] width 36 height 17
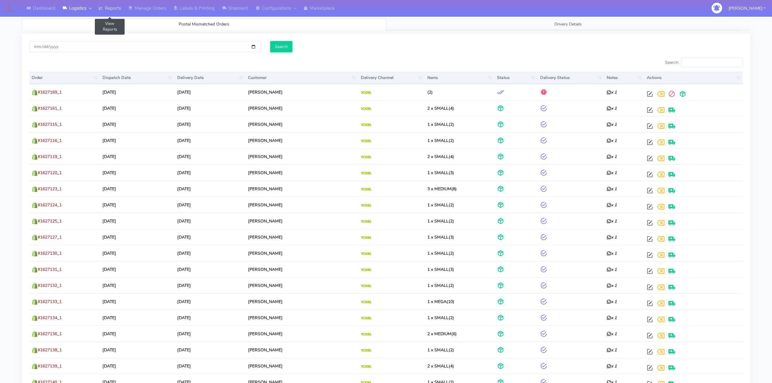
click at [112, 13] on link "Reports" at bounding box center [110, 8] width 30 height 17
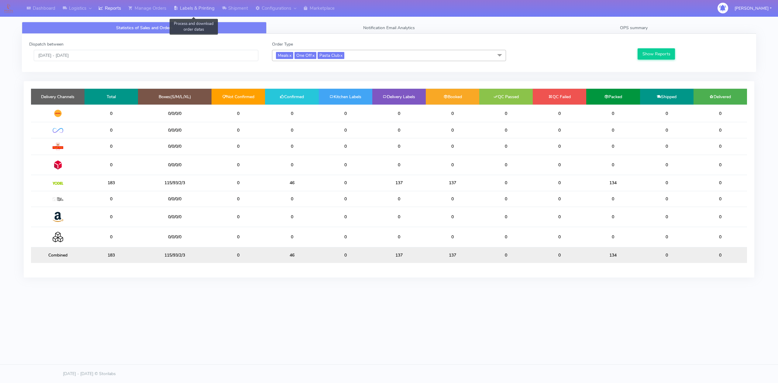
click at [194, 10] on link "Labels & Printing" at bounding box center [194, 8] width 48 height 17
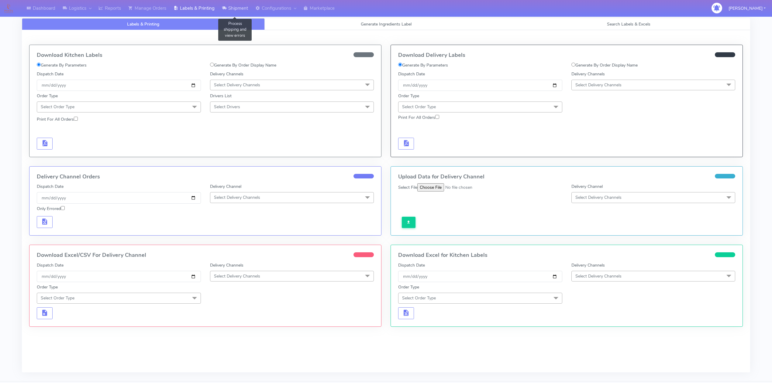
click at [241, 10] on link "Shipment" at bounding box center [234, 8] width 33 height 17
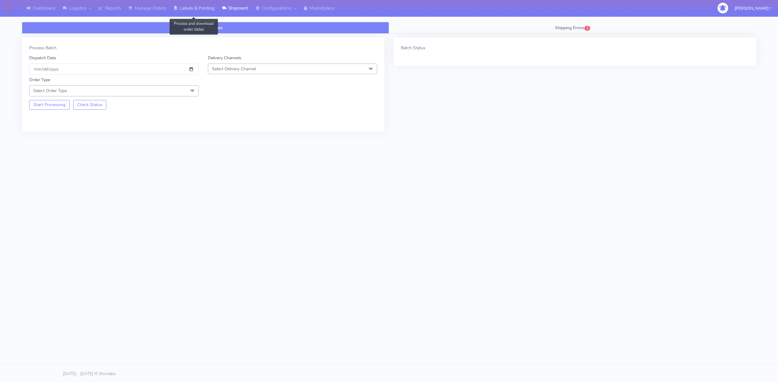
click at [200, 7] on link "Labels & Printing" at bounding box center [194, 8] width 48 height 17
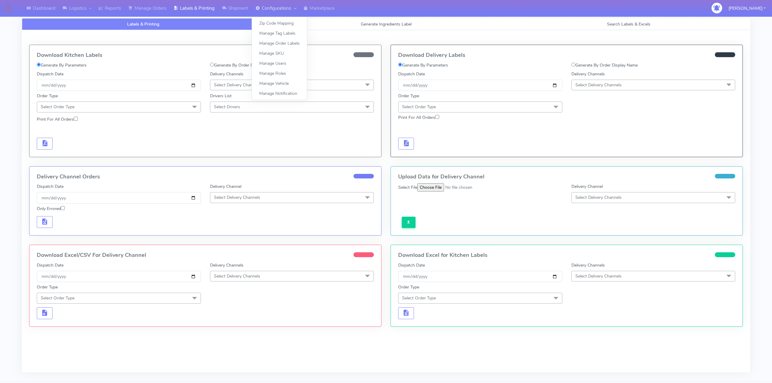
click at [282, 12] on link "Configurations" at bounding box center [276, 8] width 48 height 17
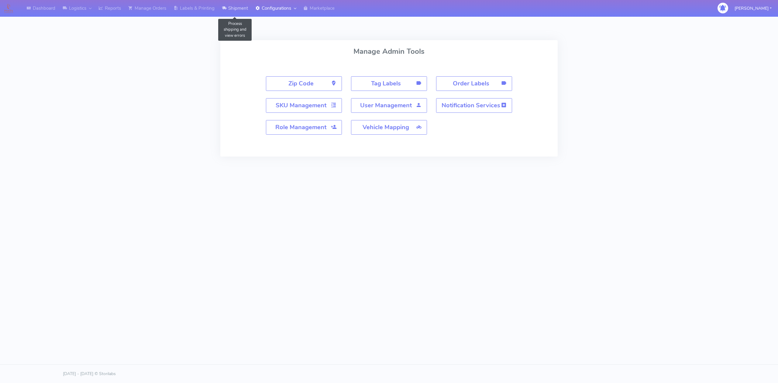
click at [237, 13] on link "Shipment" at bounding box center [234, 8] width 33 height 17
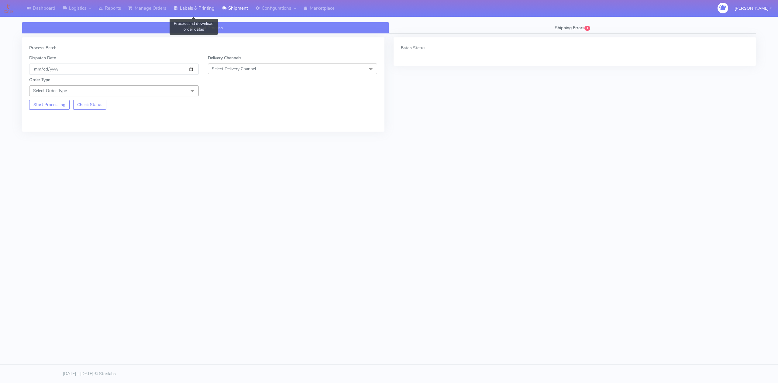
click at [204, 10] on link "Labels & Printing" at bounding box center [194, 8] width 48 height 17
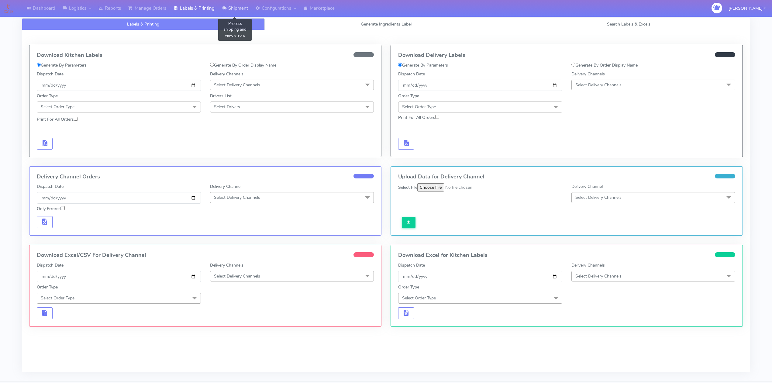
click at [229, 9] on link "Shipment" at bounding box center [234, 8] width 33 height 17
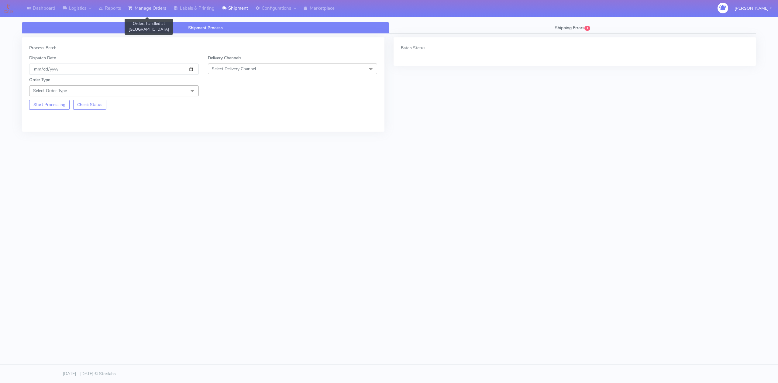
click at [164, 12] on link "Manage Orders" at bounding box center [147, 8] width 45 height 17
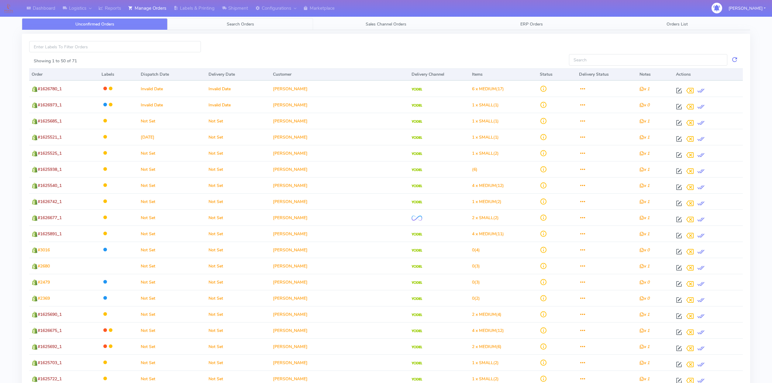
click at [280, 28] on link "Search Orders" at bounding box center [240, 24] width 146 height 12
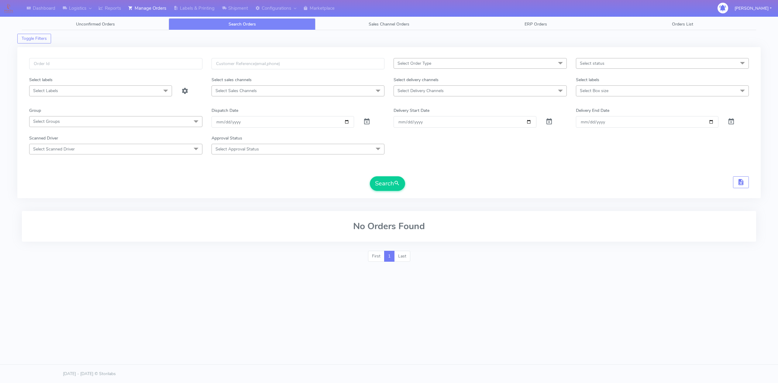
click at [360, 91] on span "Select Sales Channels" at bounding box center [298, 90] width 173 height 11
click at [273, 176] on form "Select Order Type Select All MEALS ATAVI One Off Pasta Club Gift Kit Event Unkn…" at bounding box center [389, 124] width 720 height 133
click at [428, 95] on span "Select Delivery Channels" at bounding box center [480, 90] width 173 height 11
click at [411, 174] on div "Yodel" at bounding box center [480, 172] width 167 height 6
checkbox input "true"
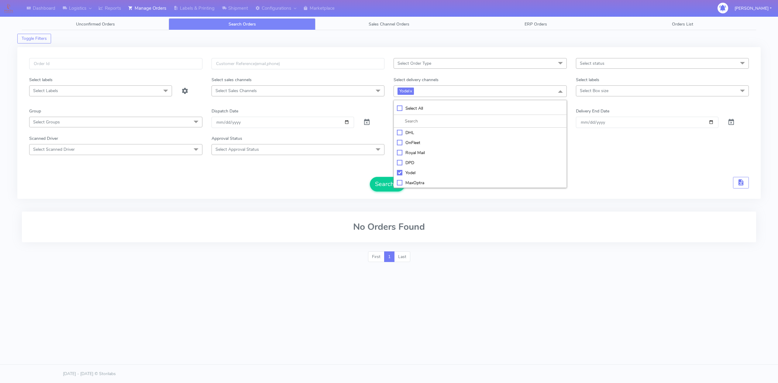
click at [593, 64] on span "Select status" at bounding box center [592, 63] width 25 height 6
click at [597, 115] on div "Confirmed" at bounding box center [662, 114] width 167 height 6
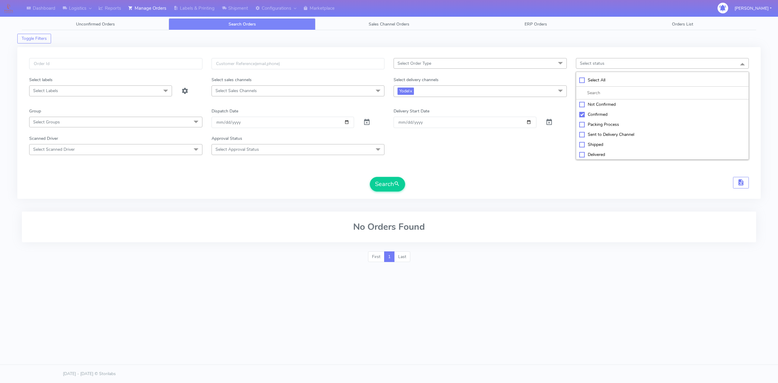
checkbox input "true"
click at [393, 184] on button "Search" at bounding box center [387, 184] width 35 height 15
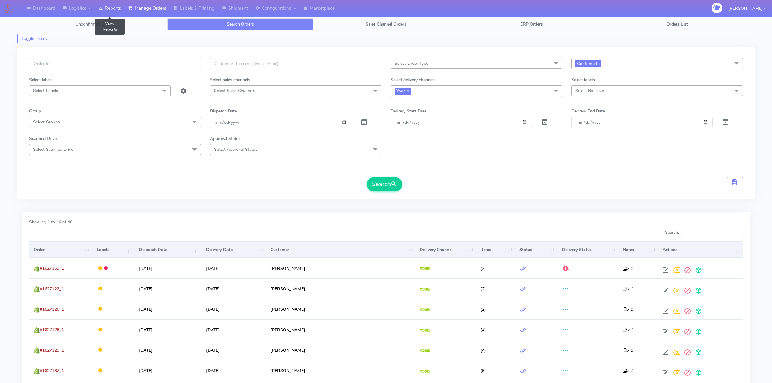
click at [106, 5] on link "Reports" at bounding box center [110, 8] width 30 height 17
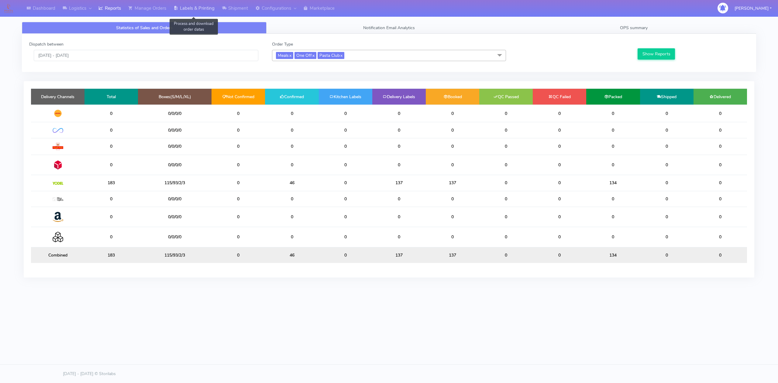
click at [201, 11] on link "Labels & Printing" at bounding box center [194, 8] width 48 height 17
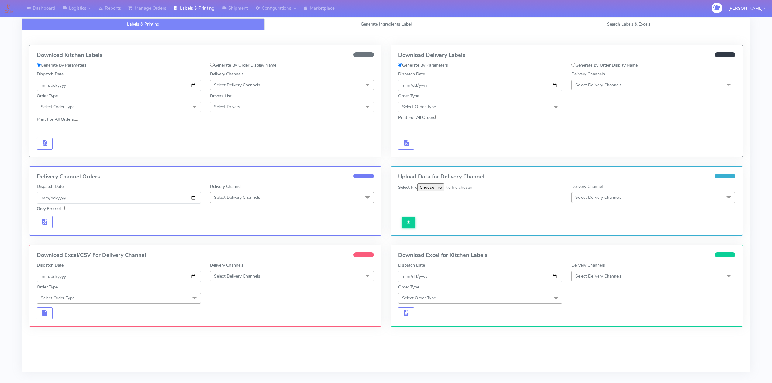
click at [634, 88] on span "Select Delivery Channels" at bounding box center [653, 85] width 164 height 11
click at [315, 132] on form "Generate By Parameters Generate By Order Display Name Dispatch Date 2025-09-28 …" at bounding box center [205, 106] width 337 height 88
click at [140, 6] on link "Manage Orders" at bounding box center [147, 8] width 45 height 17
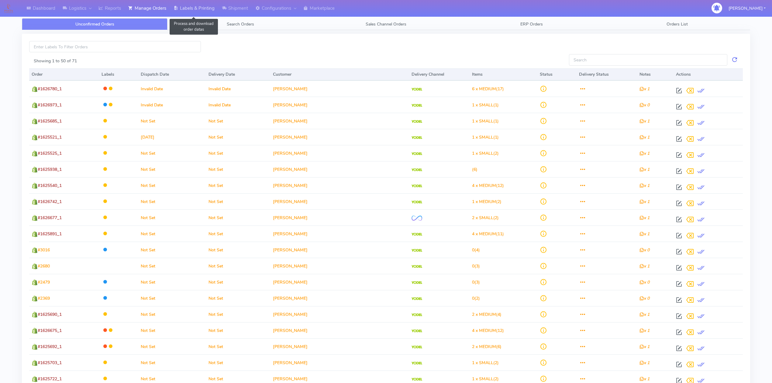
click at [203, 10] on link "Labels & Printing" at bounding box center [194, 8] width 48 height 17
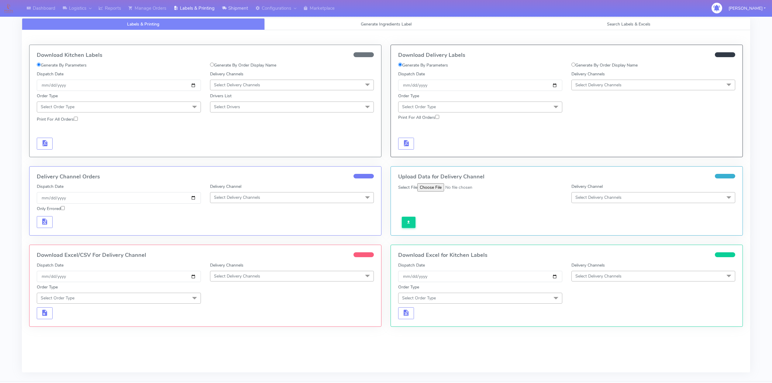
click at [238, 11] on link "Shipment" at bounding box center [234, 8] width 33 height 17
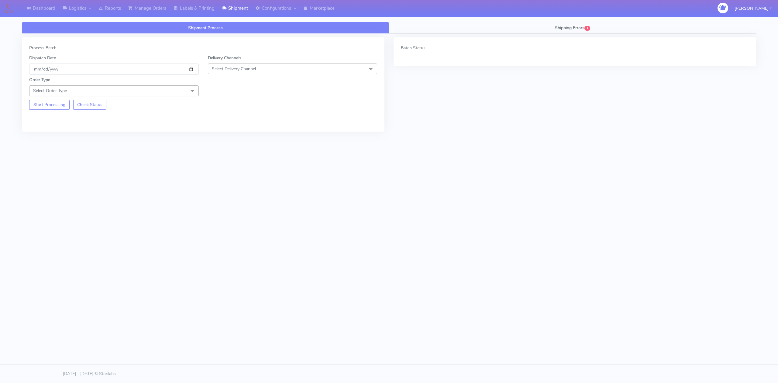
click at [506, 30] on link "Shipping Errors 1" at bounding box center [572, 28] width 367 height 12
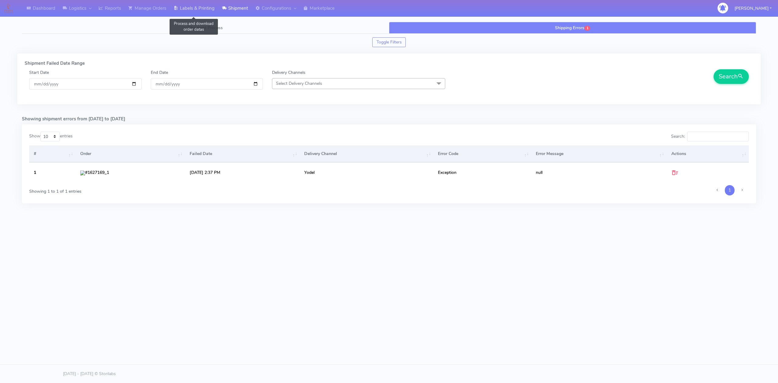
click at [205, 10] on link "Labels & Printing" at bounding box center [194, 8] width 48 height 17
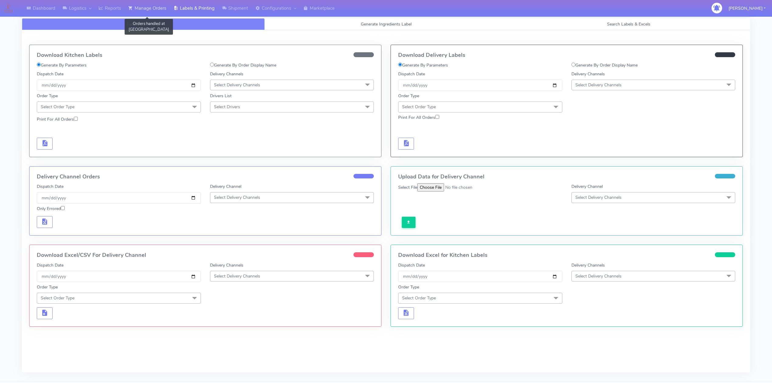
click at [147, 2] on link "Manage Orders" at bounding box center [147, 8] width 45 height 17
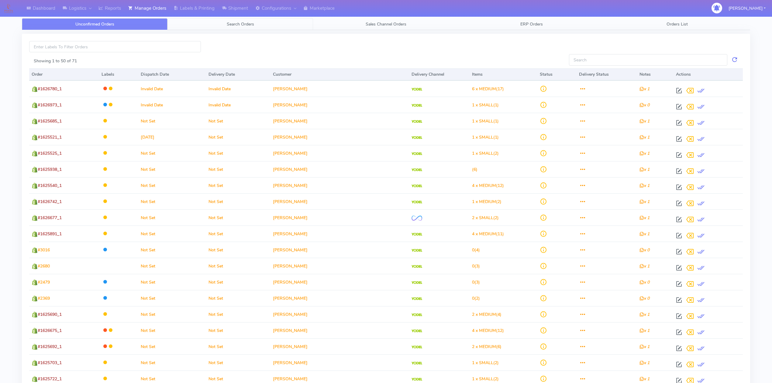
click at [240, 25] on span "Search Orders" at bounding box center [240, 24] width 27 height 6
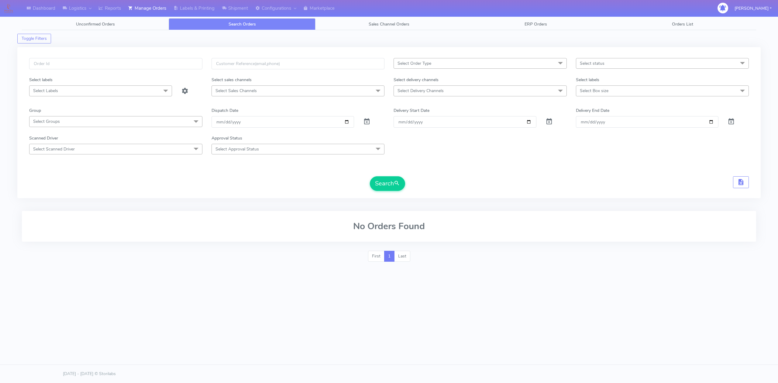
click at [438, 91] on span "Select Delivery Channels" at bounding box center [421, 91] width 46 height 6
click at [415, 162] on div "DPD" at bounding box center [480, 162] width 167 height 6
click at [414, 164] on div "DPD" at bounding box center [480, 163] width 167 height 6
checkbox input "false"
click at [410, 171] on div "Yodel" at bounding box center [480, 172] width 167 height 6
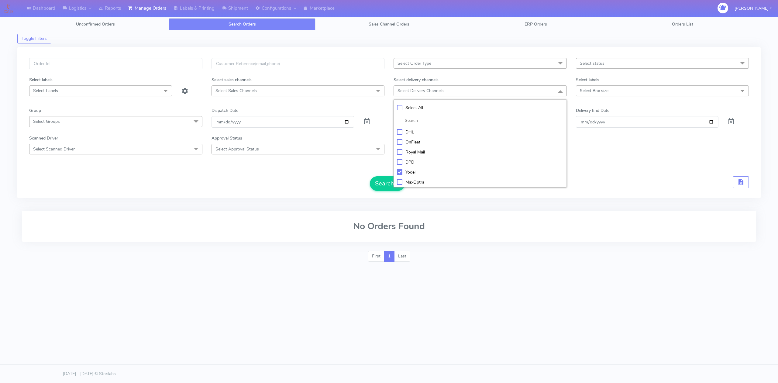
checkbox input "true"
click at [613, 70] on div "Select status Select All Not Confirmed Confirmed Packing Process Sent to Delive…" at bounding box center [662, 67] width 182 height 19
click at [616, 66] on span "Select status" at bounding box center [662, 63] width 173 height 11
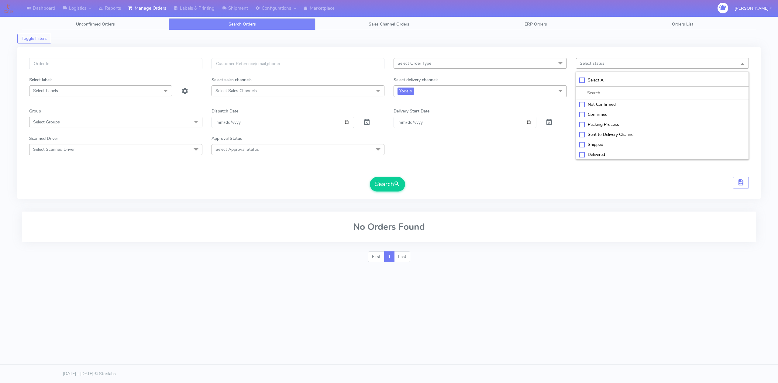
click at [597, 107] on div "Not Confirmed" at bounding box center [662, 104] width 167 height 6
click at [597, 108] on div "Not Confirmed" at bounding box center [662, 105] width 167 height 6
checkbox input "false"
click at [596, 118] on div "Confirmed" at bounding box center [662, 114] width 167 height 6
checkbox input "true"
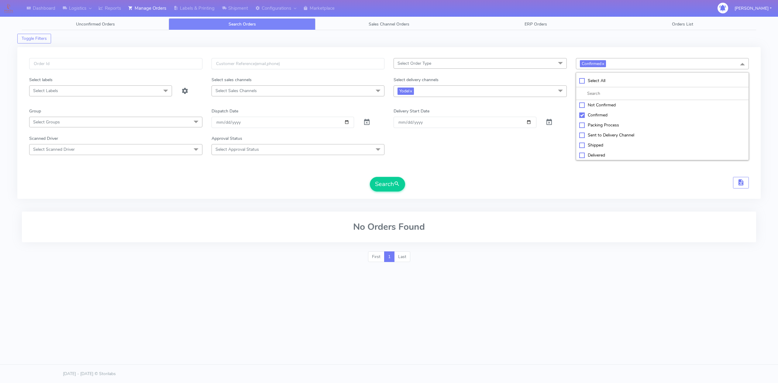
click at [559, 153] on div "Scanned Driver Select Scanned Driver Select All Test Driver [PERSON_NAME] Abdul…" at bounding box center [389, 144] width 729 height 19
click at [607, 92] on span "Select Box size" at bounding box center [594, 91] width 29 height 6
click at [598, 134] on div "Small" at bounding box center [662, 132] width 167 height 6
checkbox input "true"
click at [554, 160] on form "Select Order Type Select All MEALS ATAVI One Off Pasta Club Gift Kit Event Unkn…" at bounding box center [389, 124] width 720 height 133
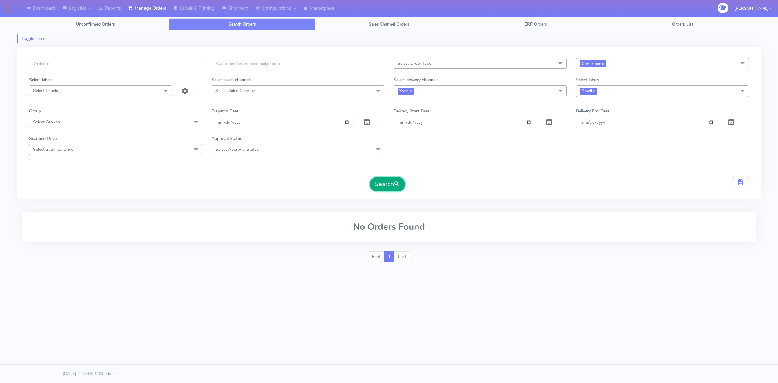
click at [386, 189] on button "Search" at bounding box center [387, 184] width 35 height 15
click at [392, 190] on button "Search" at bounding box center [387, 184] width 35 height 15
click at [107, 12] on link "Reports" at bounding box center [110, 8] width 30 height 17
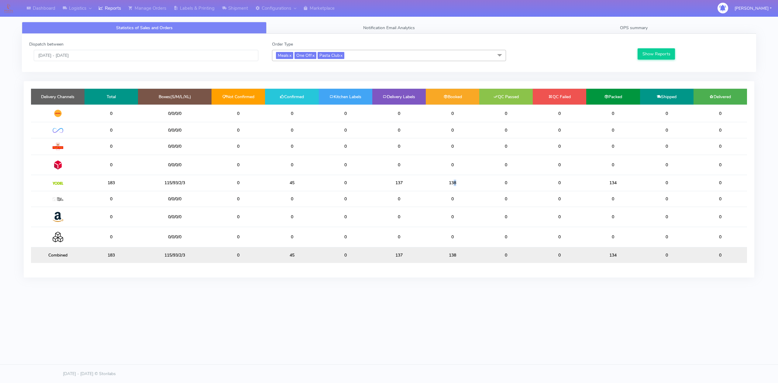
drag, startPoint x: 453, startPoint y: 185, endPoint x: 463, endPoint y: 184, distance: 10.2
click at [463, 184] on td "138" at bounding box center [452, 183] width 53 height 16
click at [156, 12] on link "Manage Orders" at bounding box center [147, 8] width 45 height 17
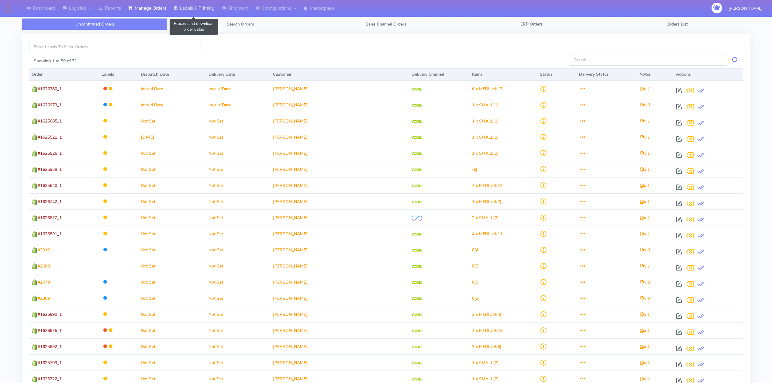
click at [203, 11] on link "Labels & Printing" at bounding box center [194, 8] width 48 height 17
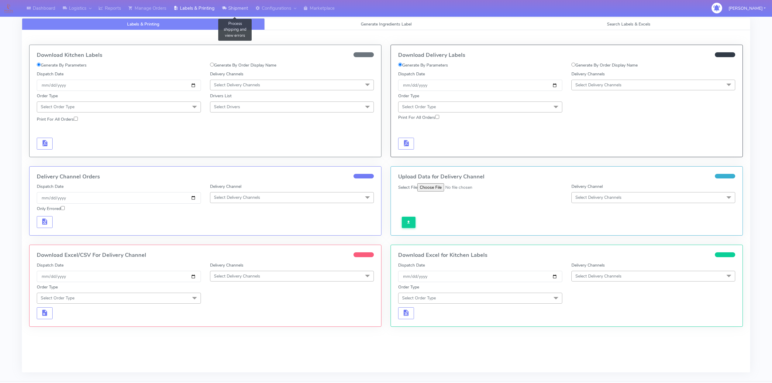
click at [244, 10] on link "Shipment" at bounding box center [234, 8] width 33 height 17
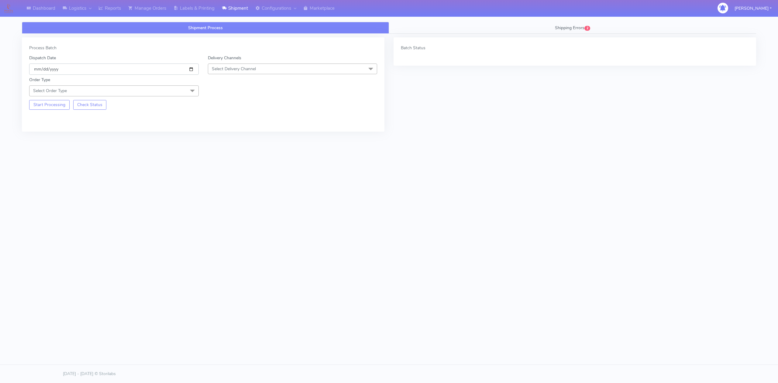
click at [191, 66] on input "[DATE]" at bounding box center [114, 69] width 170 height 11
click at [235, 64] on span "Select Delivery Channel" at bounding box center [293, 69] width 170 height 11
click at [234, 107] on div "OnFleet" at bounding box center [292, 107] width 163 height 6
click at [188, 94] on span at bounding box center [192, 91] width 12 height 12
click at [45, 122] on div "Meal" at bounding box center [114, 119] width 163 height 6
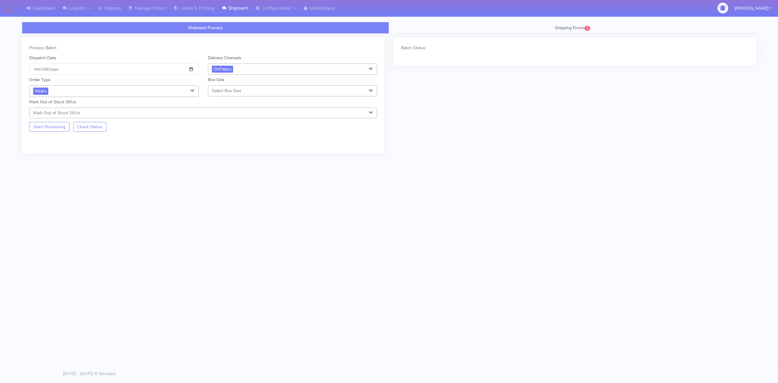
click at [229, 91] on span "Select Box Size" at bounding box center [226, 91] width 29 height 6
click at [223, 119] on div "Small" at bounding box center [292, 119] width 163 height 6
click at [50, 128] on button "Start Processing" at bounding box center [49, 127] width 40 height 10
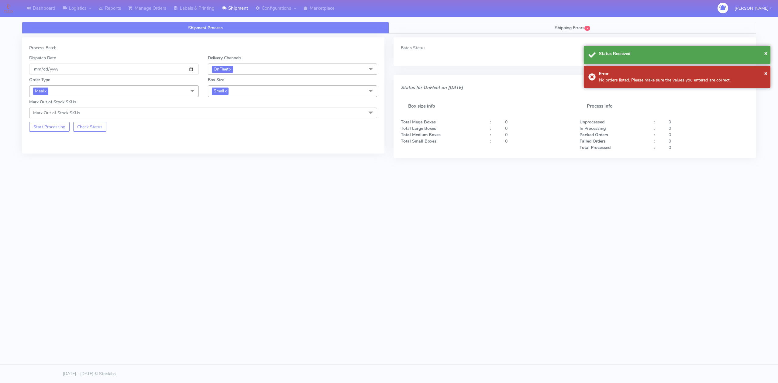
click at [581, 32] on link "Shipping Errors 2" at bounding box center [572, 28] width 367 height 12
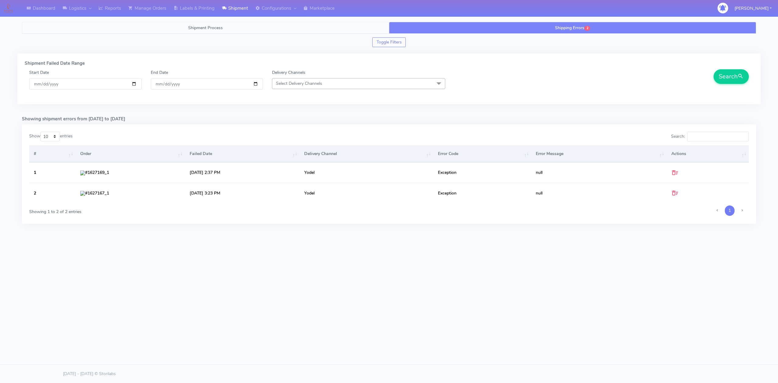
click at [246, 29] on link "Shipment Process" at bounding box center [205, 28] width 367 height 12
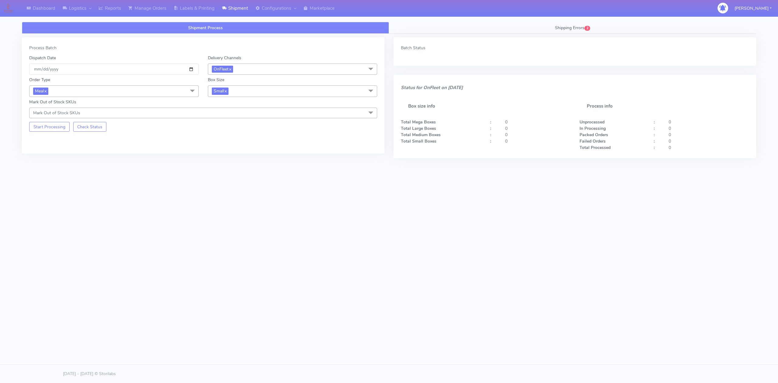
click at [371, 190] on div "Shipment Process Shipping Errors 2 Process Batch Dispatch Date 2025-09-28 Deliv…" at bounding box center [388, 114] width 743 height 193
click at [148, 9] on link "Manage Orders" at bounding box center [147, 8] width 45 height 17
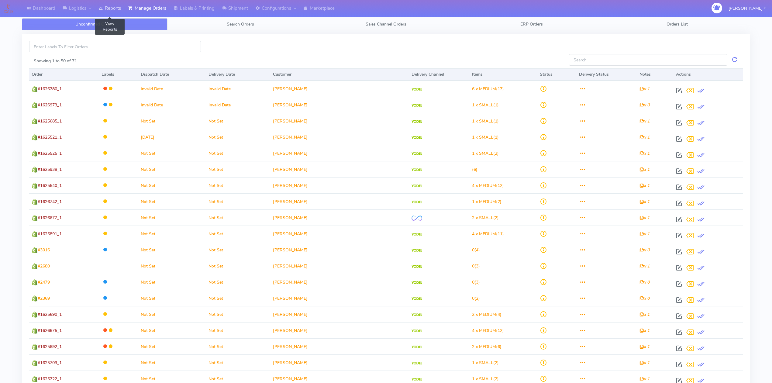
click at [112, 9] on link "Reports" at bounding box center [110, 8] width 30 height 17
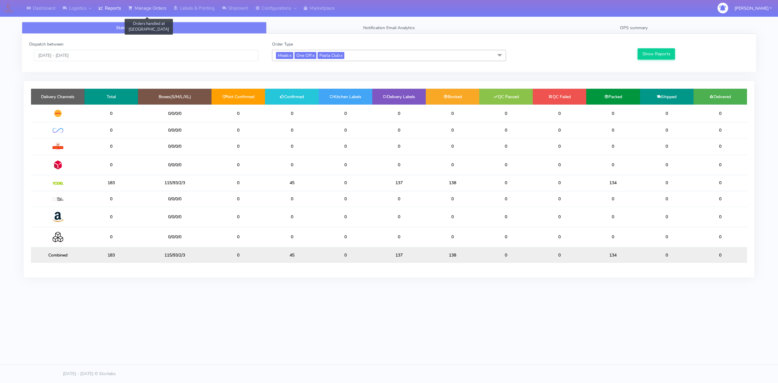
click at [163, 11] on link "Manage Orders" at bounding box center [147, 8] width 45 height 17
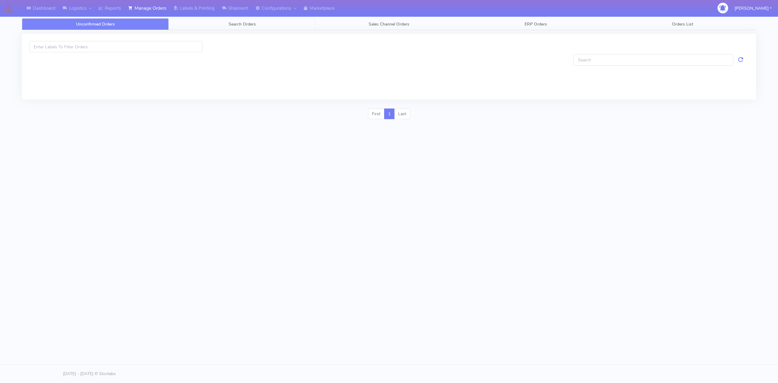
click at [245, 27] on span "Search Orders" at bounding box center [242, 24] width 27 height 6
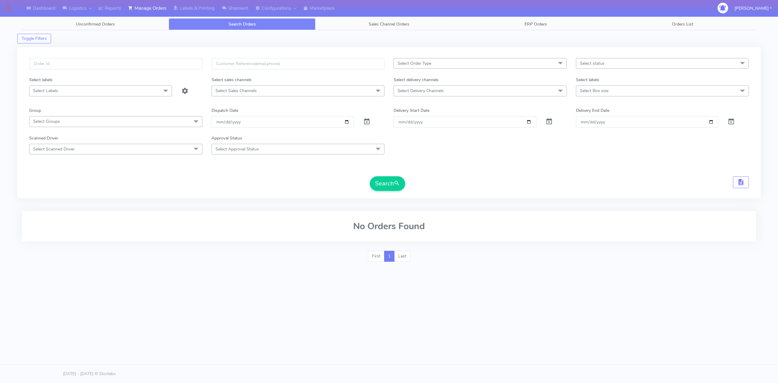
click at [429, 94] on span "Select Delivery Channels" at bounding box center [421, 91] width 46 height 6
click at [415, 140] on div "OnFleet" at bounding box center [480, 142] width 167 height 6
checkbox input "true"
click at [606, 65] on span "Select status" at bounding box center [662, 63] width 173 height 11
click at [605, 114] on div "Confirmed" at bounding box center [662, 114] width 167 height 6
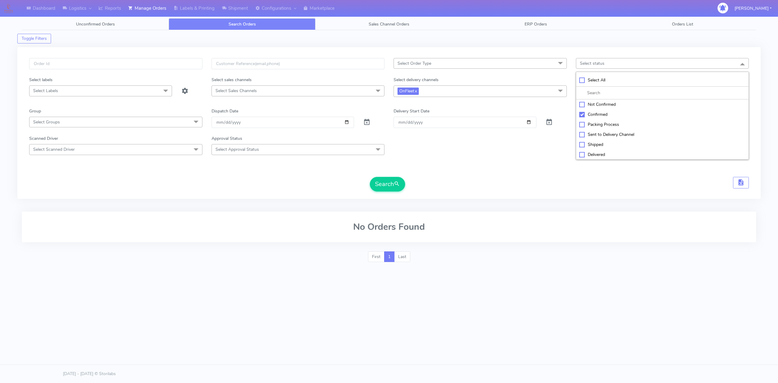
checkbox input "true"
drag, startPoint x: 533, startPoint y: 173, endPoint x: 547, endPoint y: 162, distance: 17.8
click at [533, 173] on form "Select Order Type Select All MEALS ATAVI One Off Pasta Club Gift Kit Event Unkn…" at bounding box center [389, 124] width 720 height 133
click at [603, 90] on span "Select Box size" at bounding box center [594, 91] width 29 height 6
click at [594, 135] on div "Small" at bounding box center [662, 132] width 167 height 6
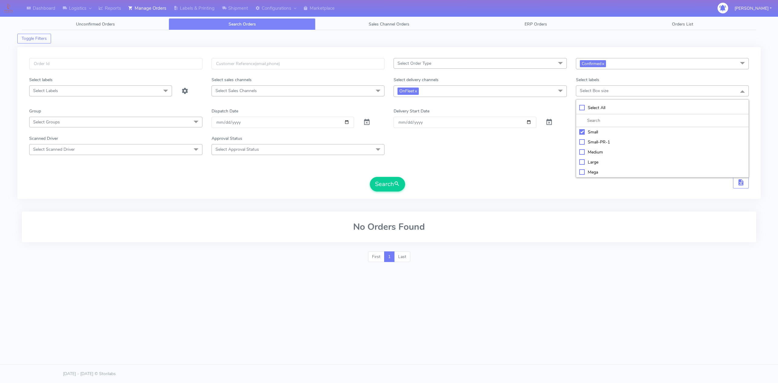
checkbox input "true"
click at [406, 190] on div "Search" at bounding box center [389, 184] width 720 height 15
click at [394, 190] on button "Search" at bounding box center [387, 184] width 35 height 15
click at [629, 93] on span "Small x" at bounding box center [662, 90] width 173 height 11
click at [600, 144] on div "Small-PR-1" at bounding box center [662, 143] width 167 height 6
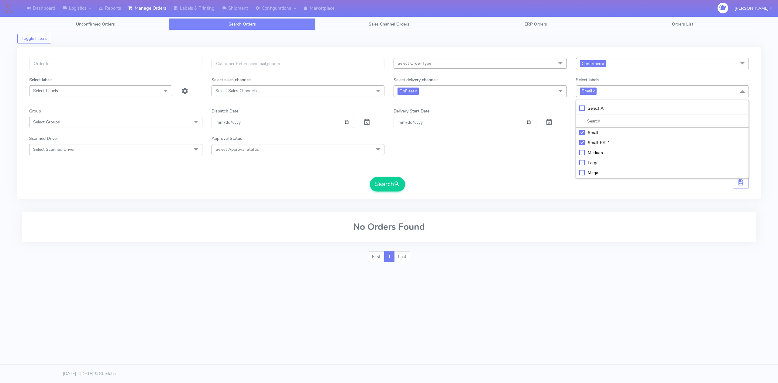
checkbox input "true"
click at [584, 136] on div "Small" at bounding box center [662, 132] width 167 height 6
checkbox input "false"
click at [581, 144] on div "Small-PR-1" at bounding box center [662, 143] width 167 height 6
checkbox input "false"
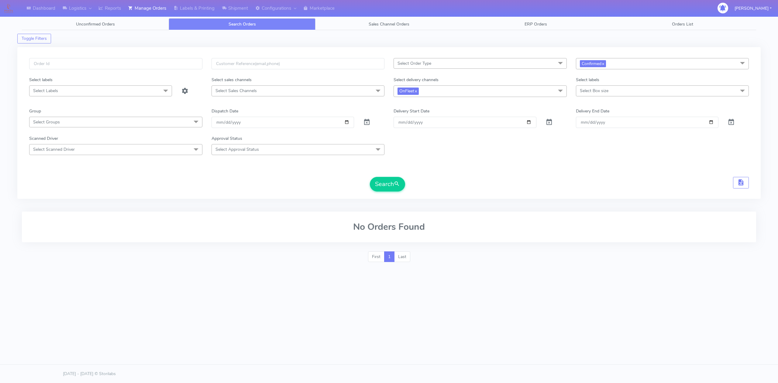
click at [502, 94] on span "OnFleet x" at bounding box center [480, 90] width 173 height 11
click at [407, 173] on div "Yodel" at bounding box center [480, 173] width 167 height 6
checkbox input "true"
click at [407, 145] on div "OnFleet" at bounding box center [480, 143] width 167 height 6
checkbox input "false"
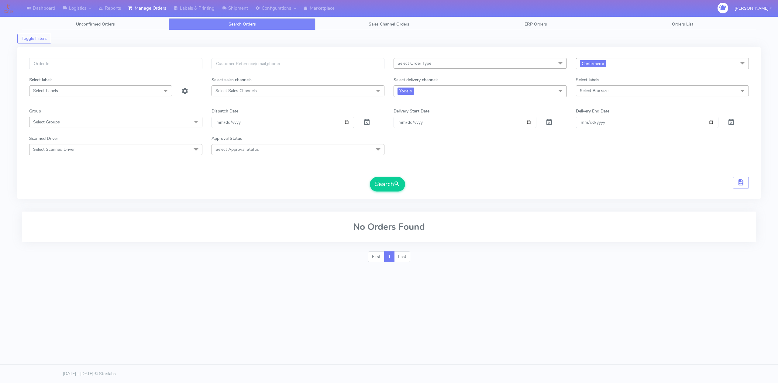
click at [339, 170] on form "Select Order Type Select All MEALS ATAVI One Off Pasta Club Gift Kit Event Unkn…" at bounding box center [389, 124] width 720 height 133
click at [391, 180] on button "Search" at bounding box center [387, 184] width 35 height 15
